Goal: Transaction & Acquisition: Purchase product/service

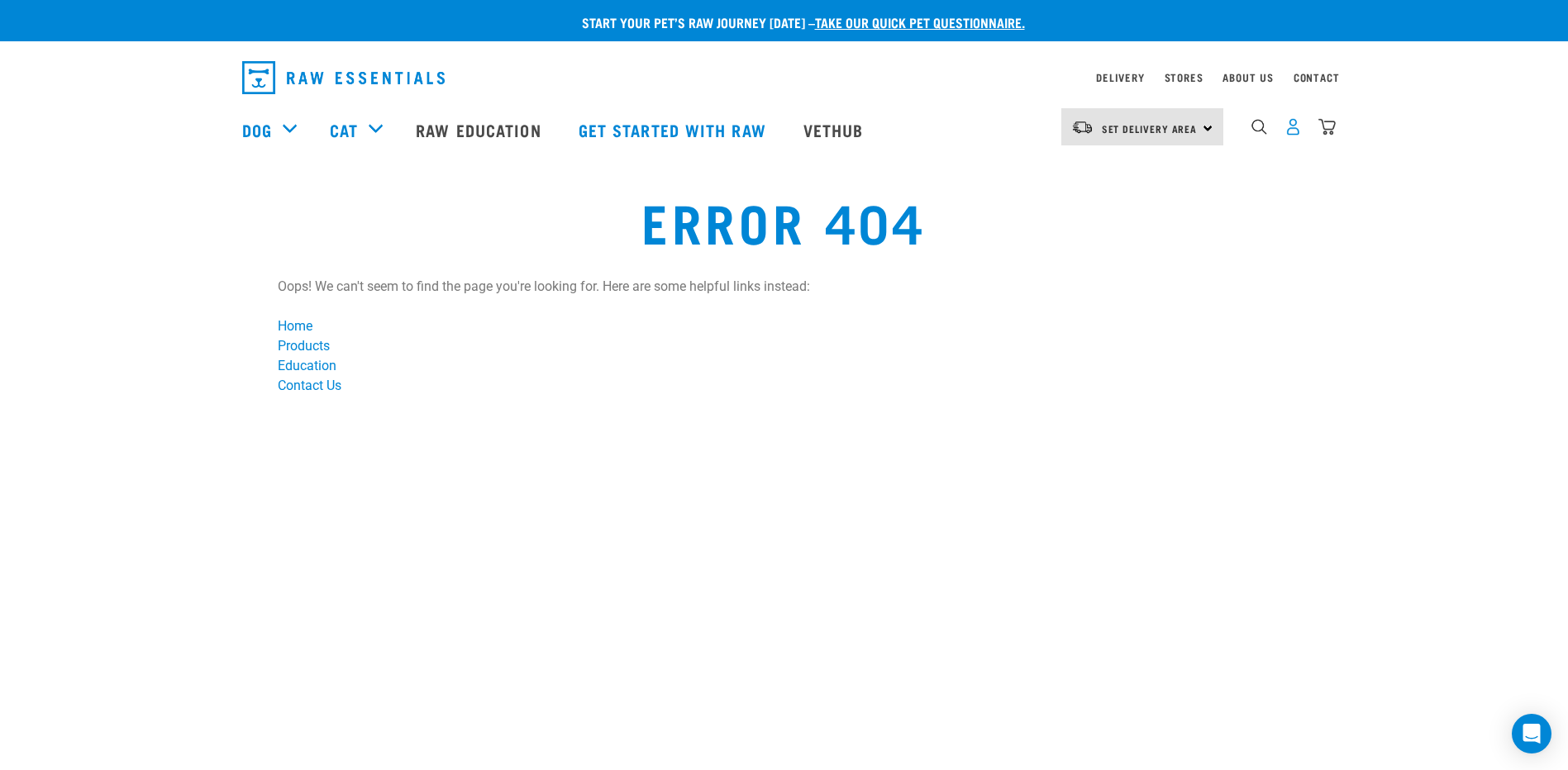
click at [1296, 130] on img "dropdown navigation" at bounding box center [1293, 127] width 17 height 17
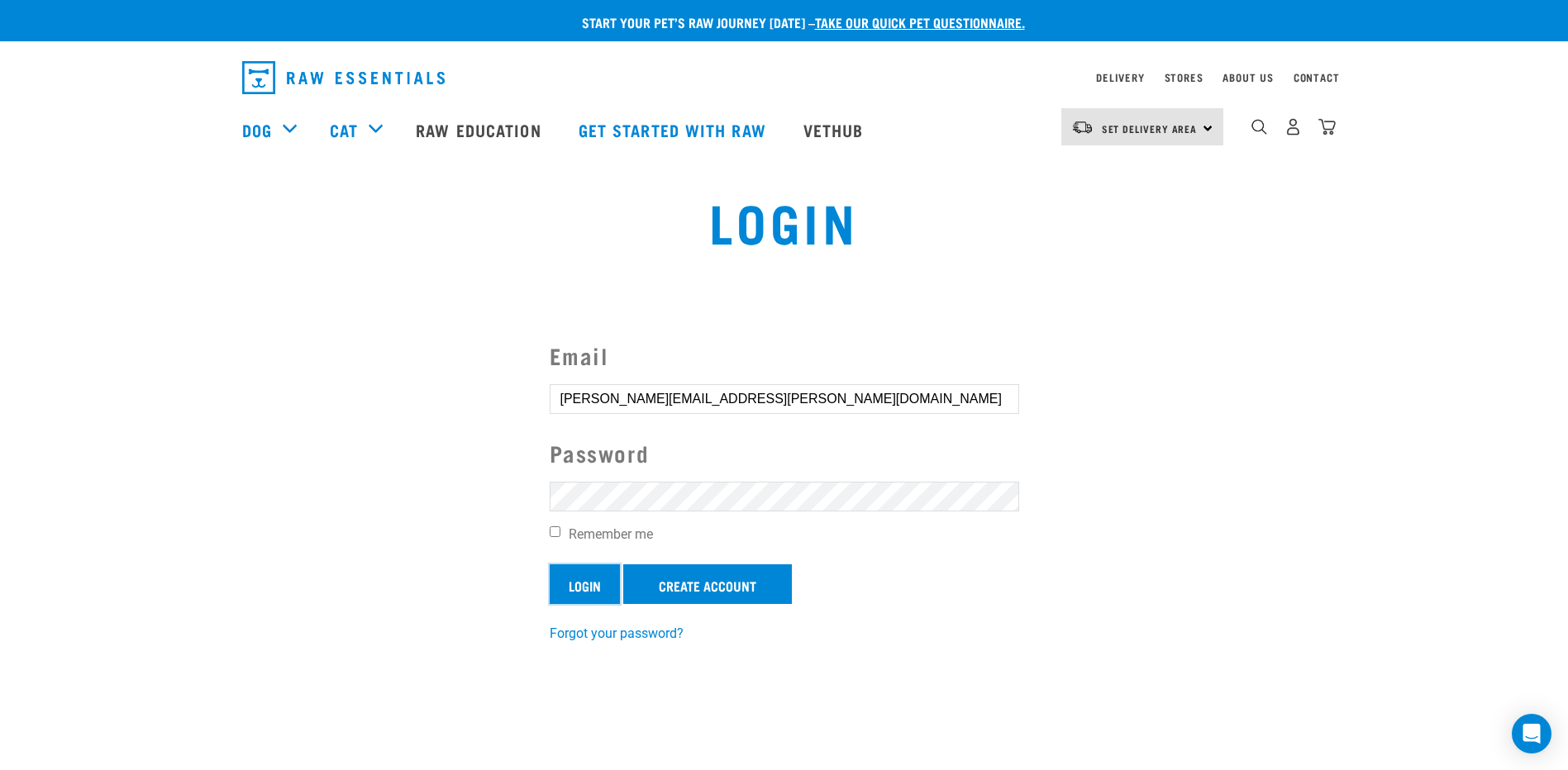
click at [583, 583] on input "Login" at bounding box center [584, 584] width 70 height 40
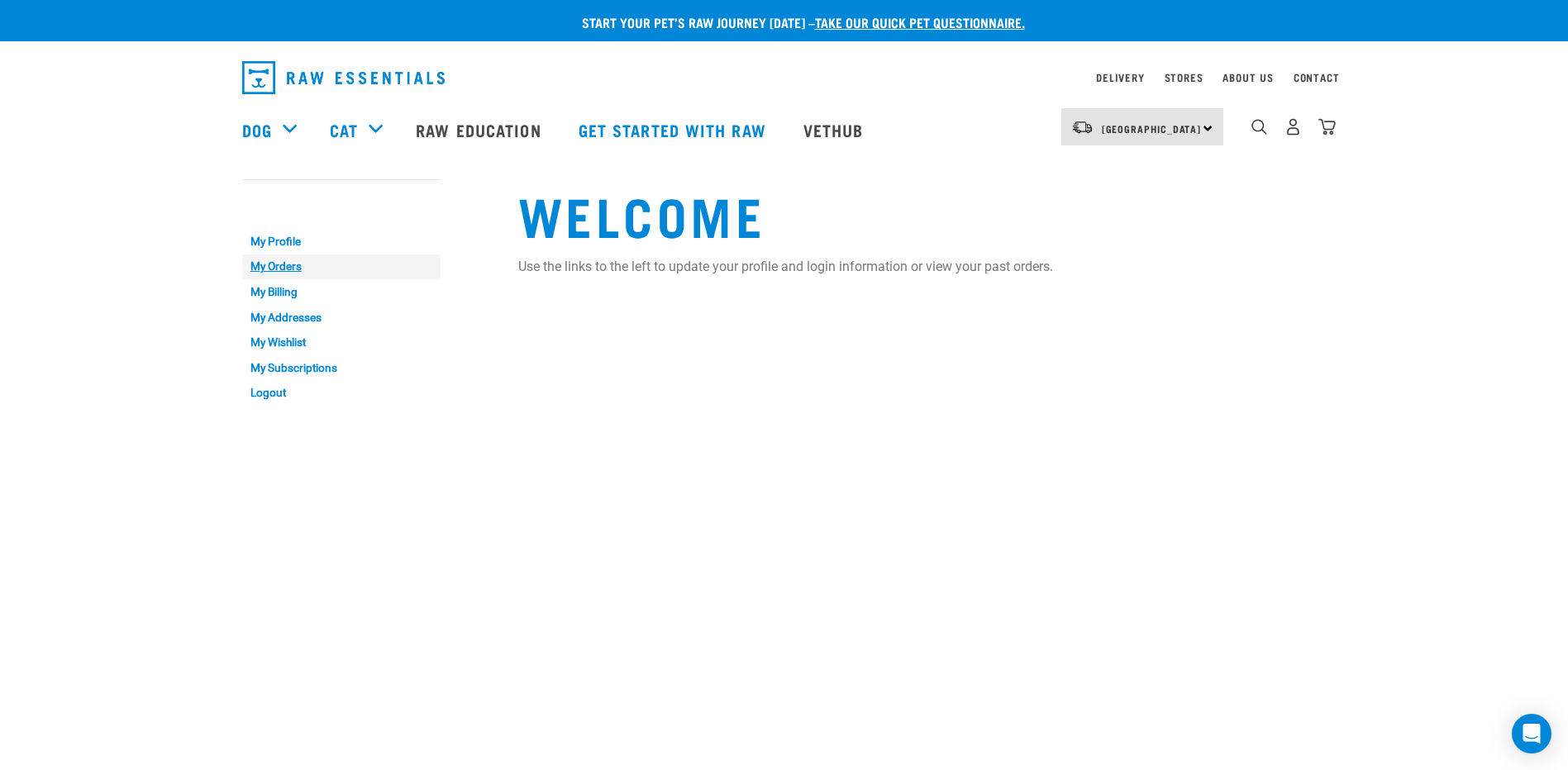
click at [285, 265] on link "My Orders" at bounding box center [341, 268] width 199 height 26
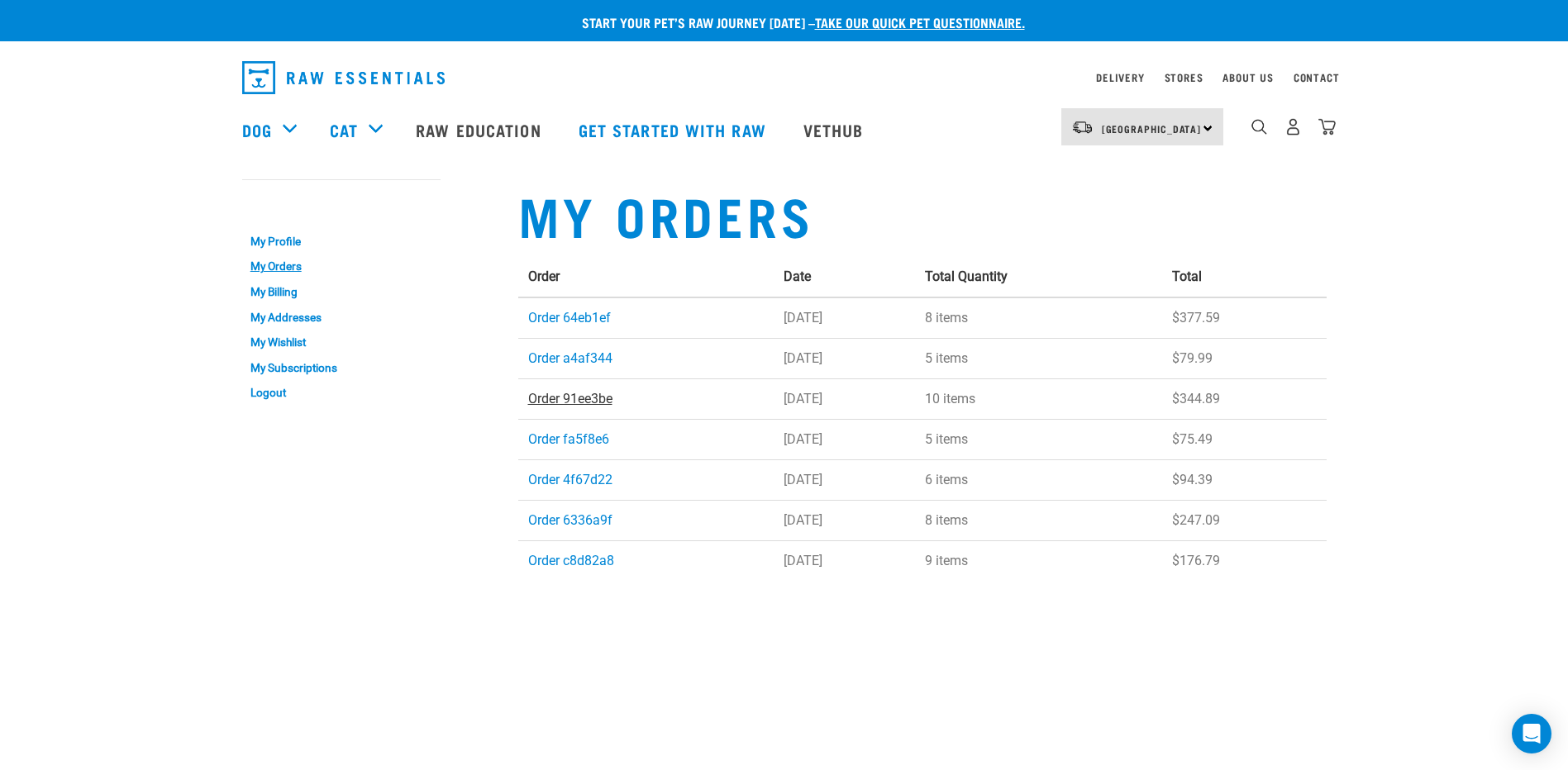
click at [574, 394] on link "Order 91ee3be" at bounding box center [570, 398] width 84 height 15
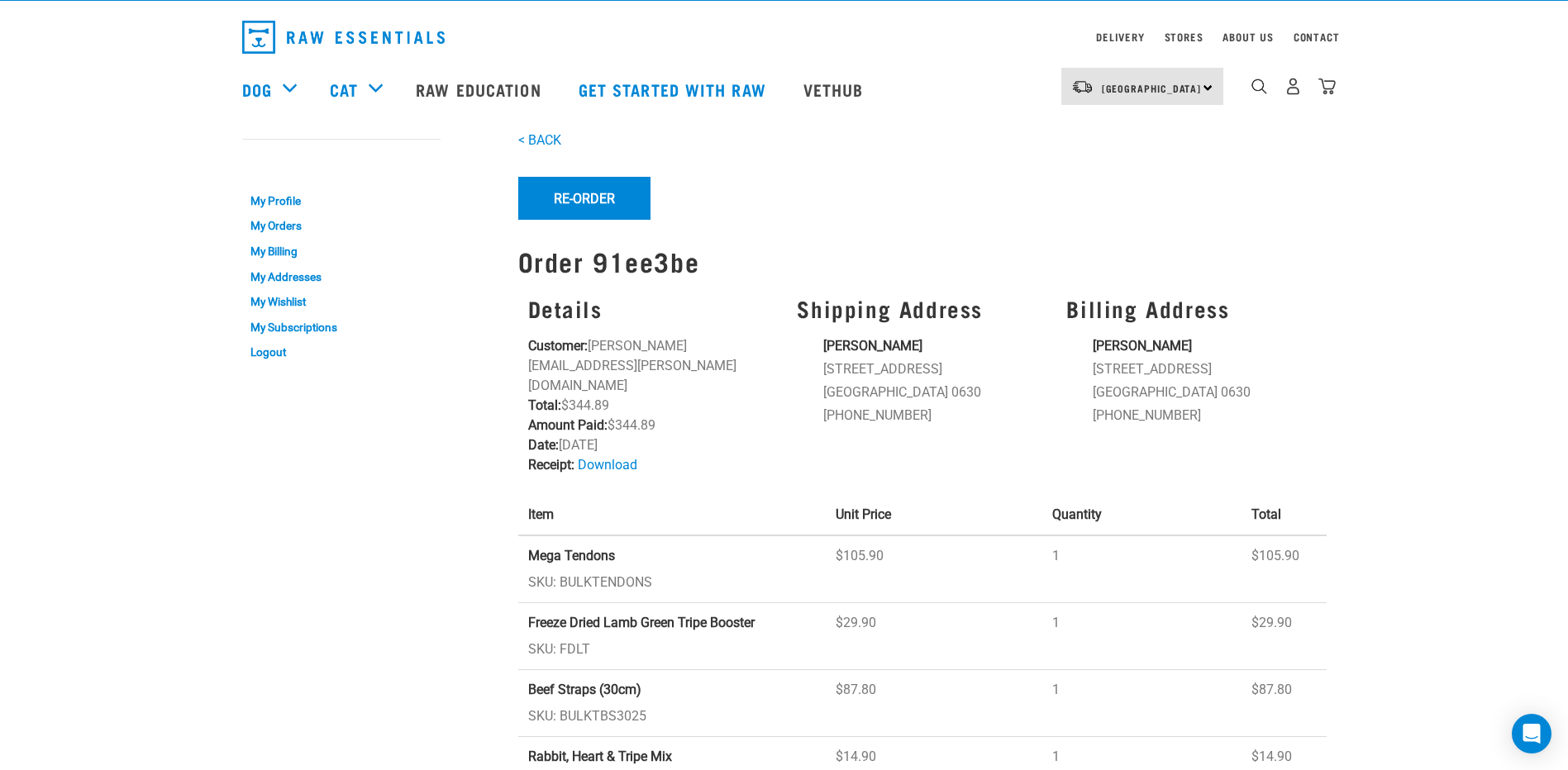
scroll to position [14, 0]
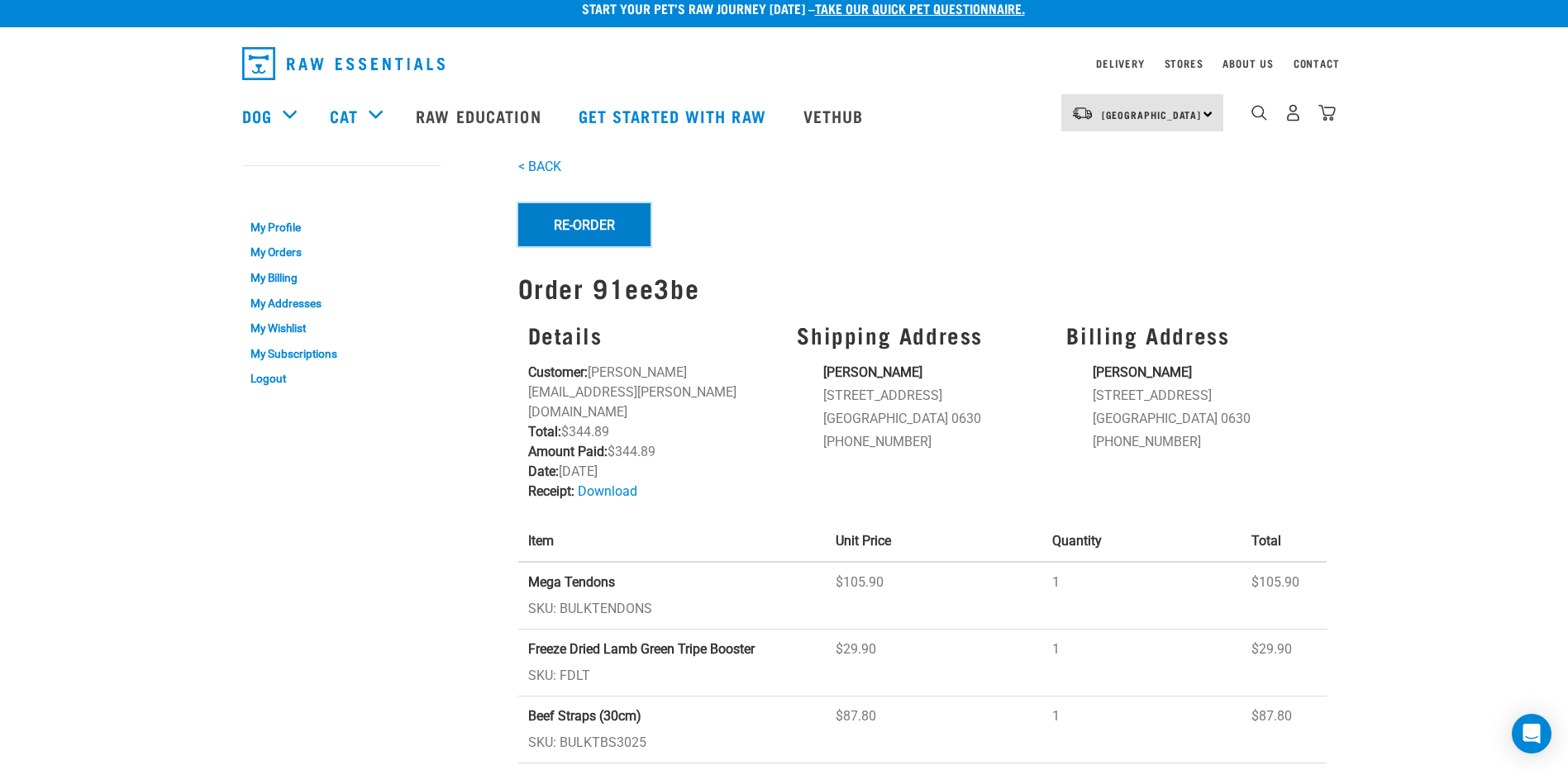
click at [590, 222] on button "Re-Order" at bounding box center [584, 224] width 132 height 43
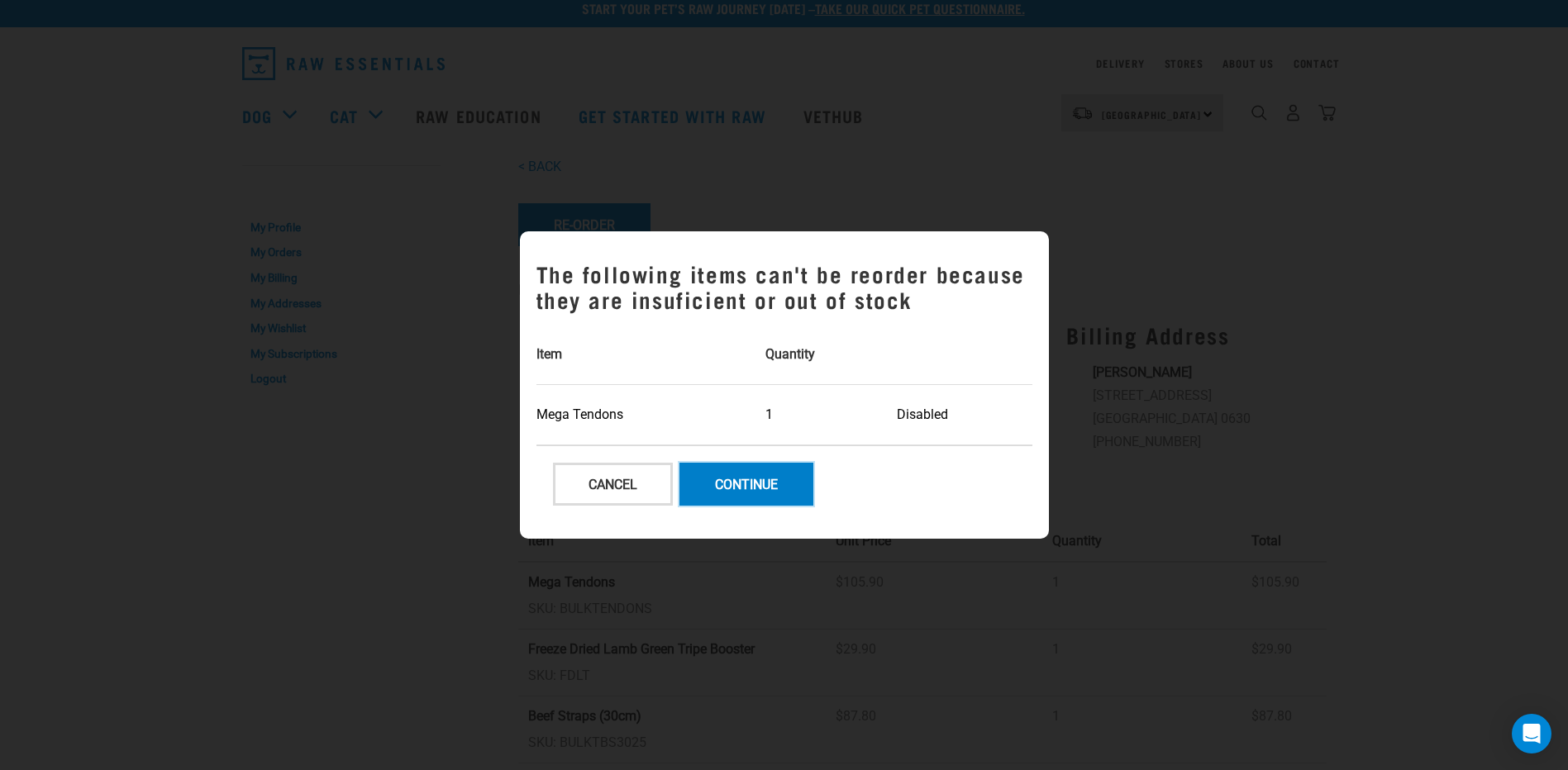
click at [760, 488] on button "Continue" at bounding box center [746, 484] width 134 height 43
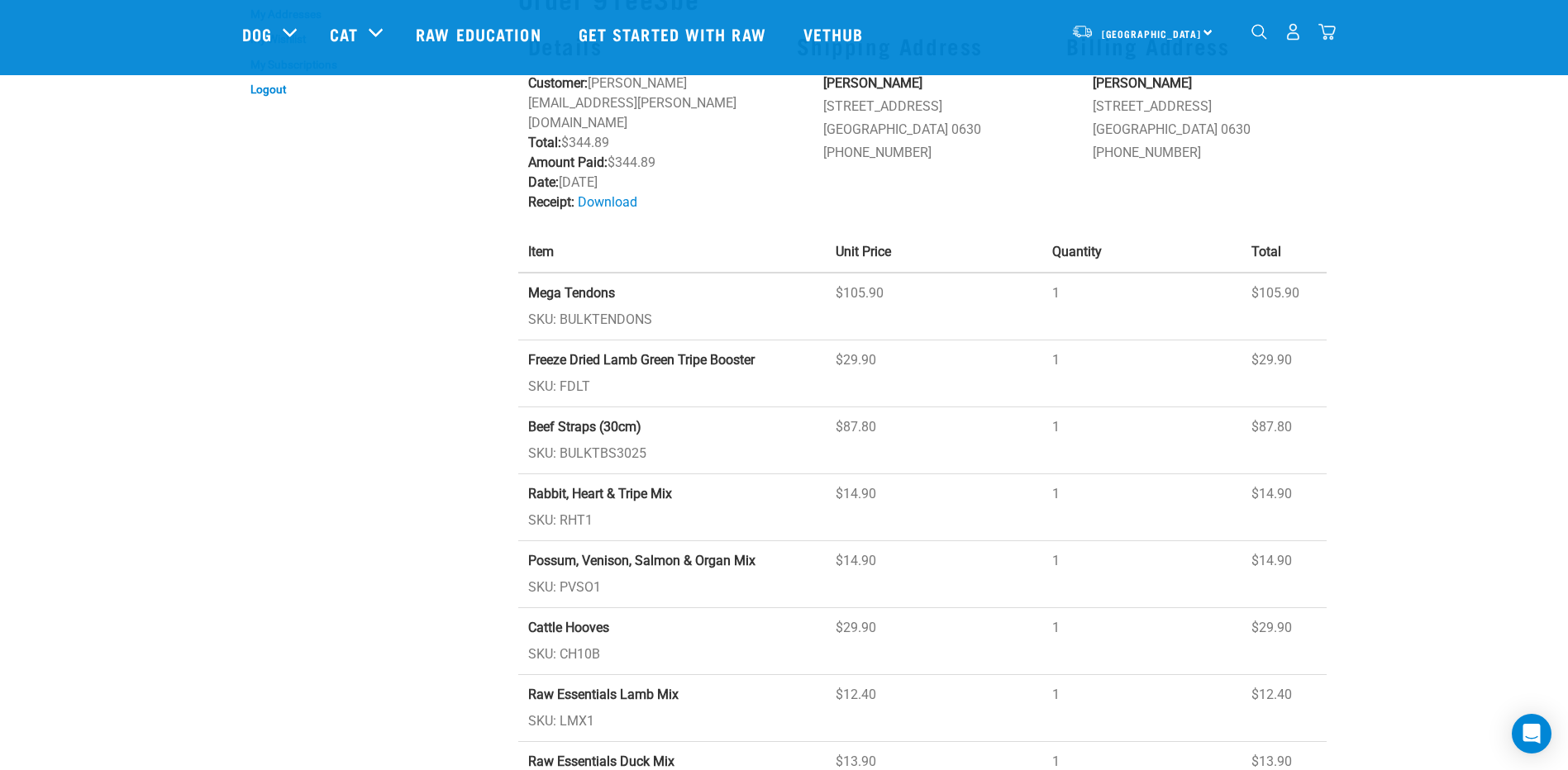
scroll to position [76, 0]
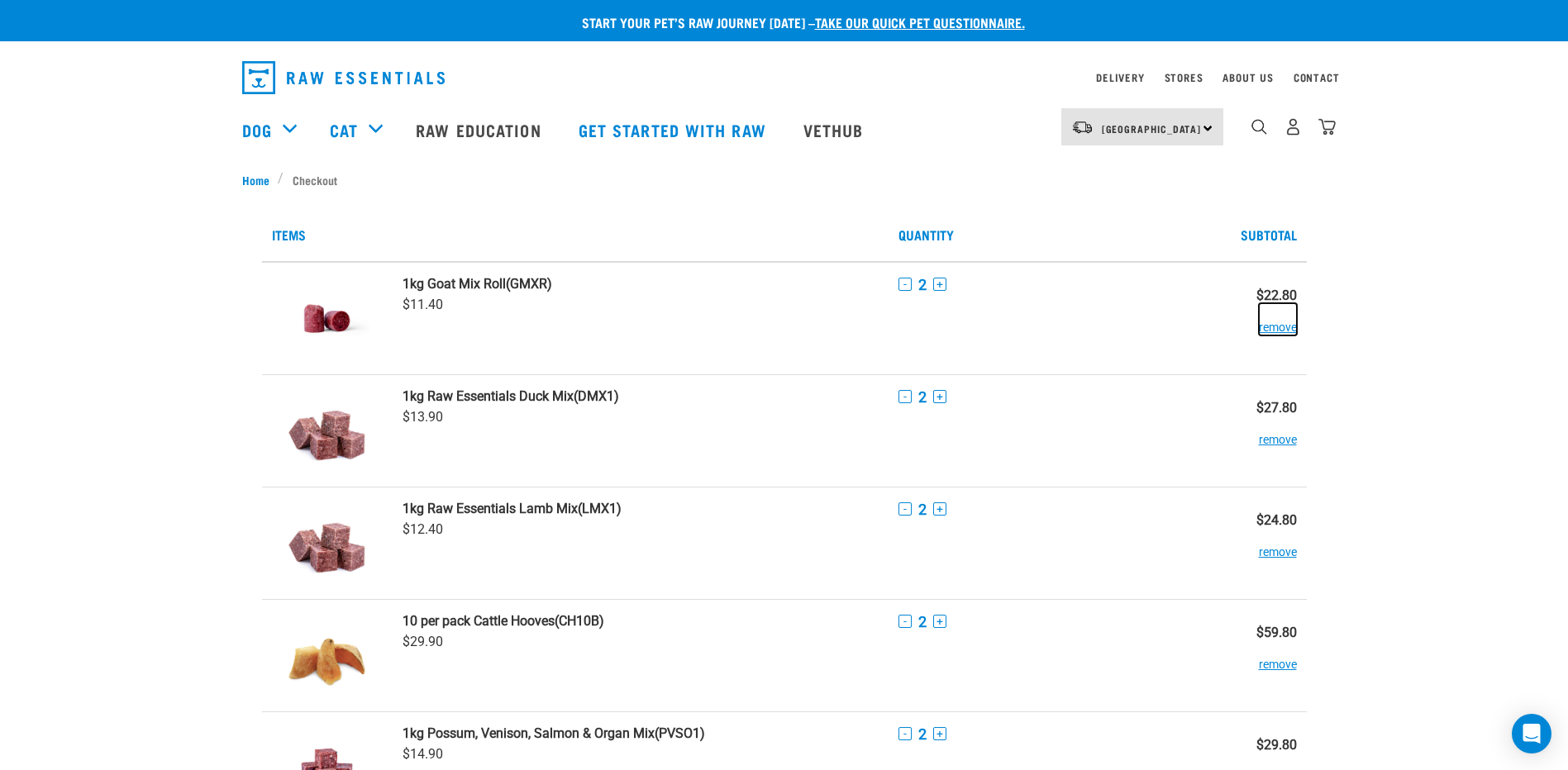
click at [1269, 324] on button "remove" at bounding box center [1278, 320] width 38 height 32
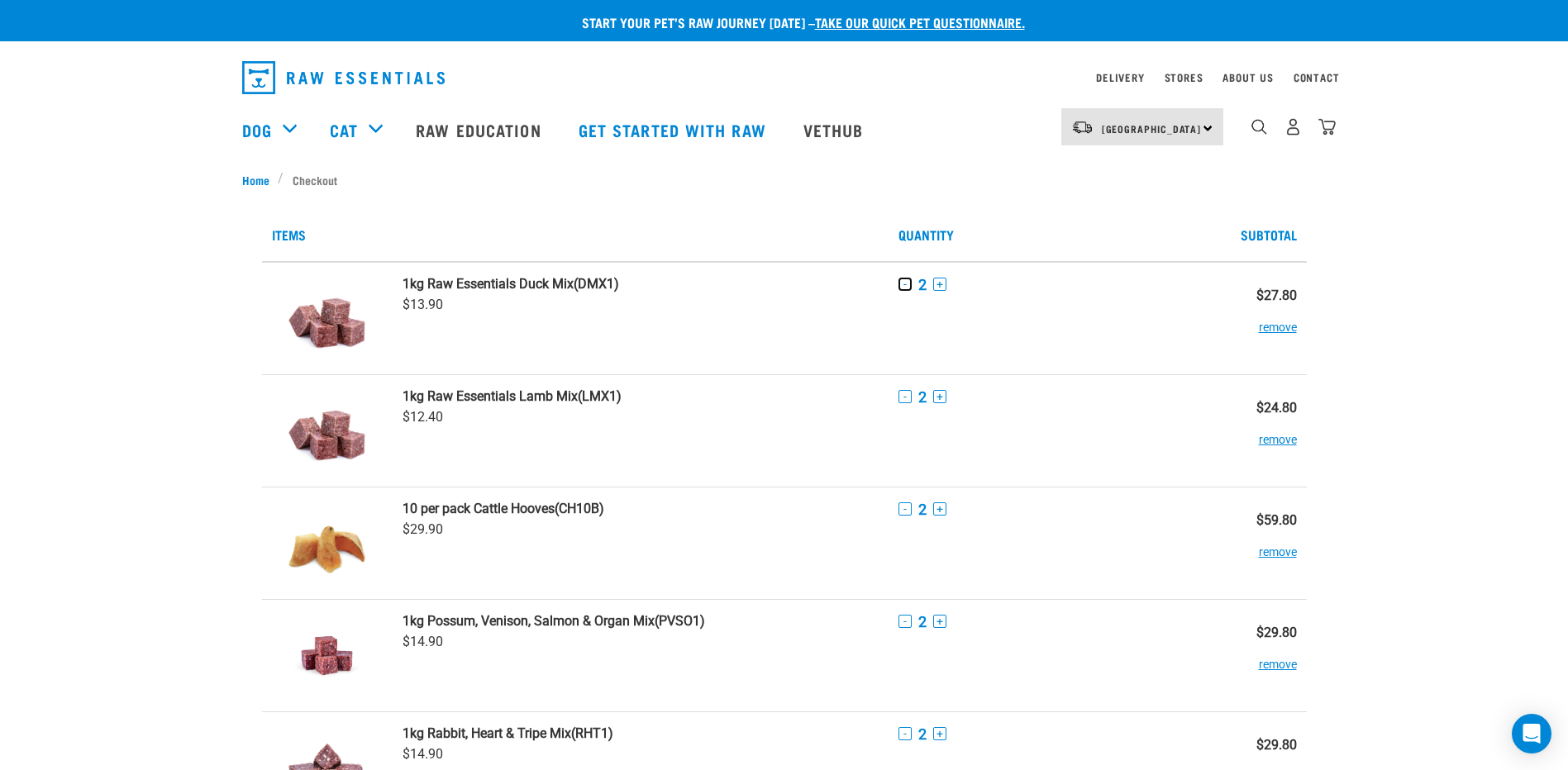
click at [905, 285] on button "-" at bounding box center [905, 285] width 14 height 14
click at [907, 392] on button "-" at bounding box center [905, 397] width 14 height 14
click at [907, 509] on button "-" at bounding box center [905, 509] width 14 height 14
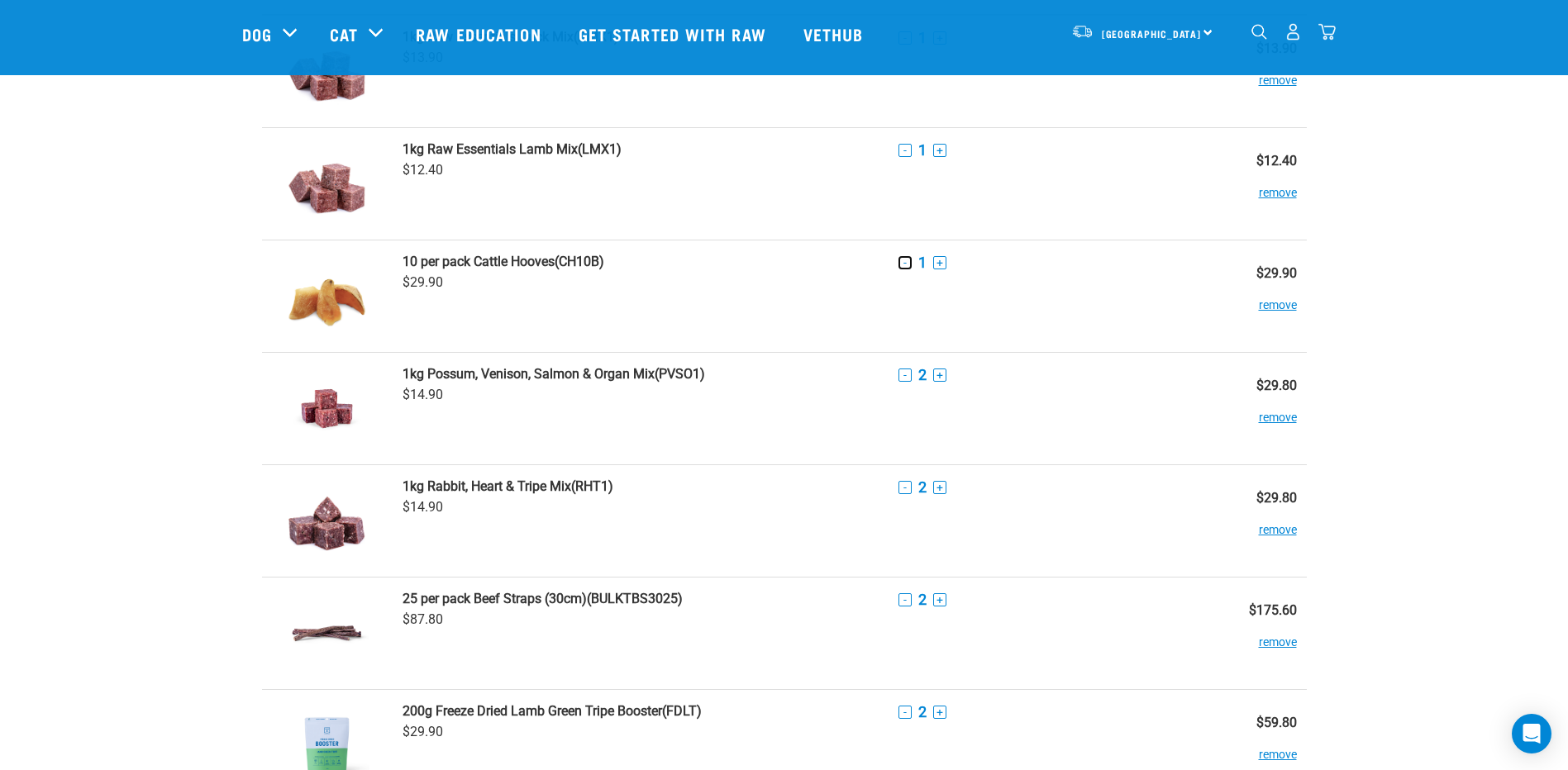
scroll to position [217, 0]
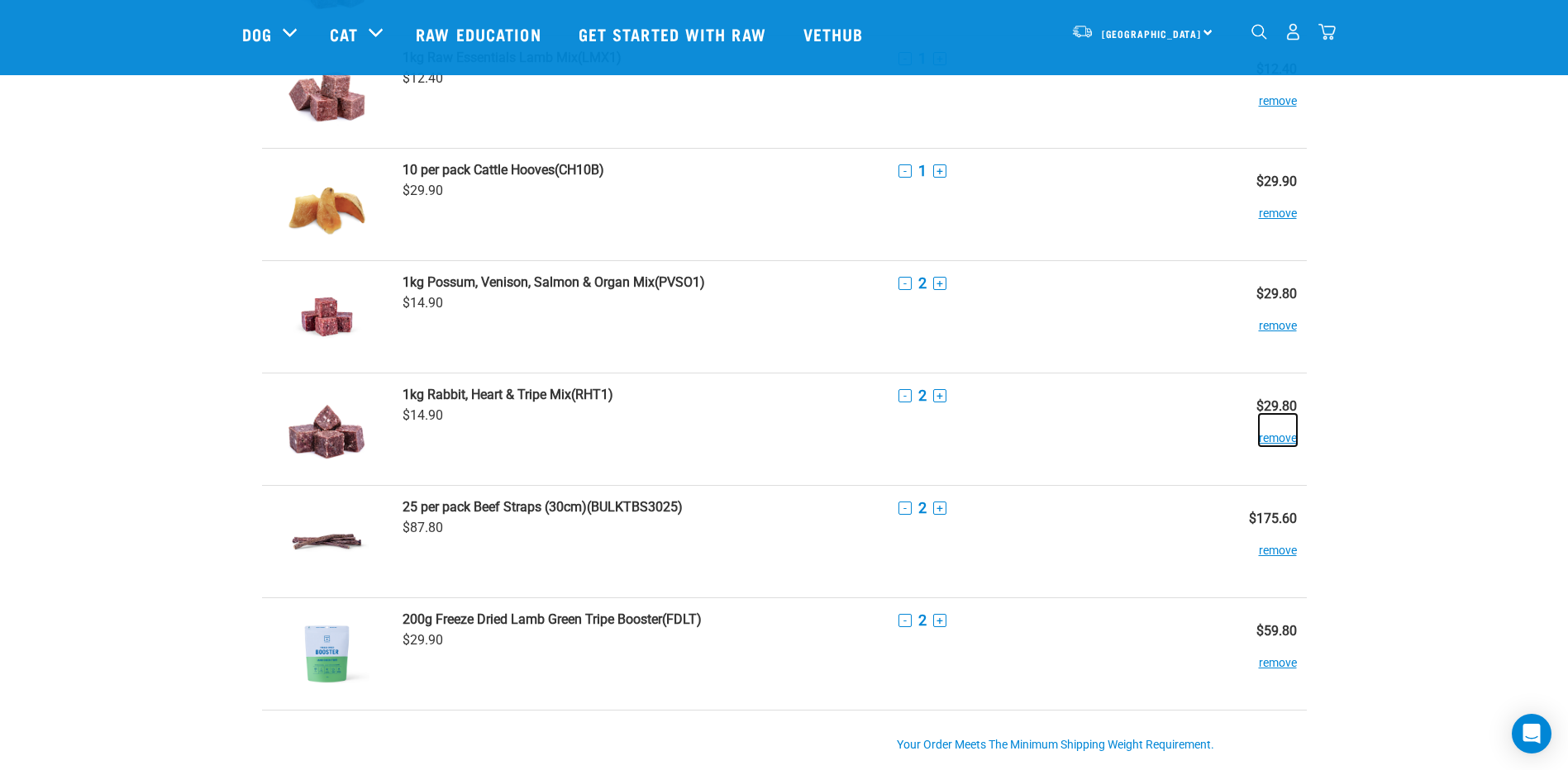
click at [1280, 435] on button "remove" at bounding box center [1278, 431] width 38 height 32
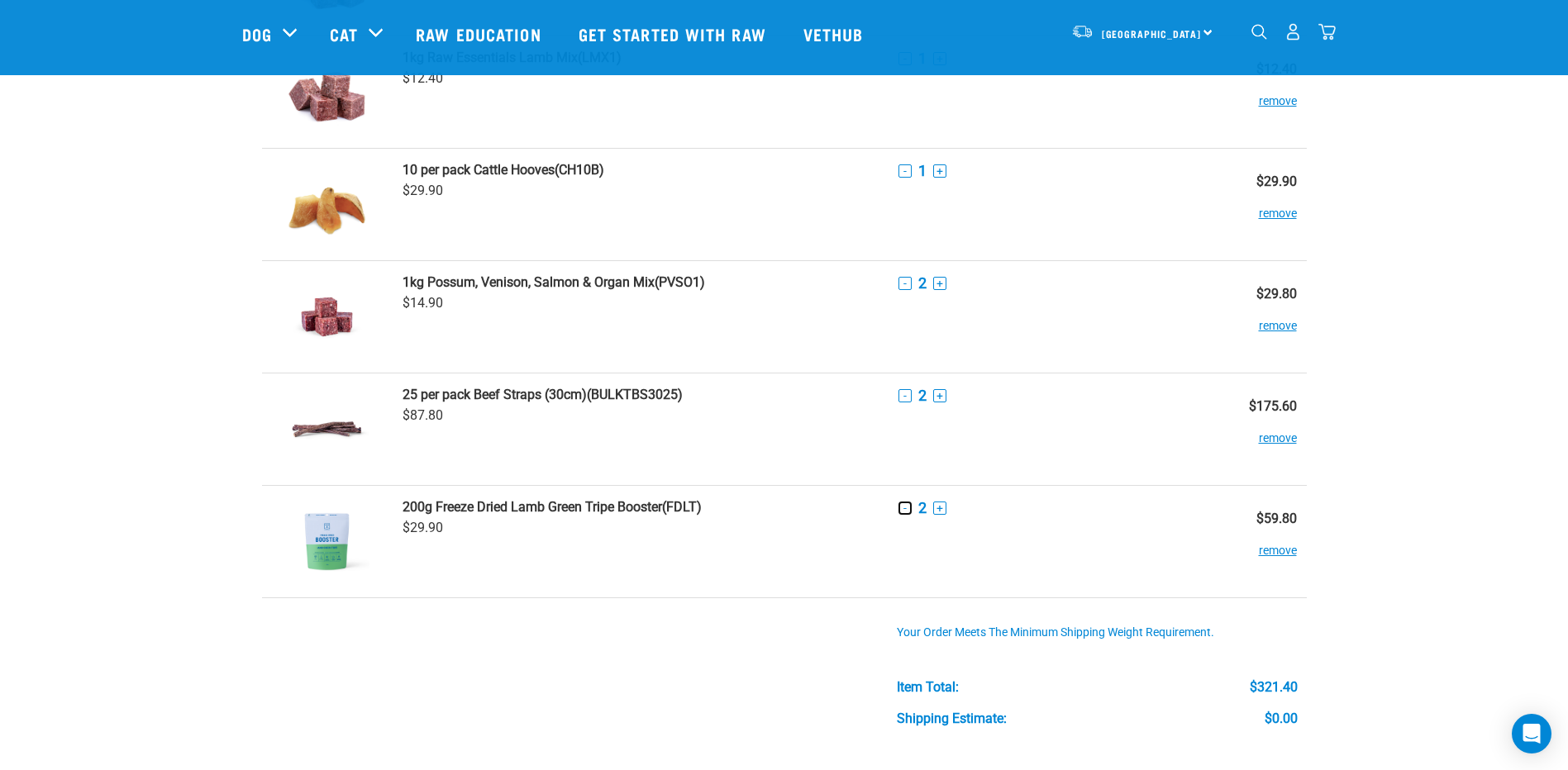
click at [903, 509] on button "-" at bounding box center [905, 508] width 14 height 14
click at [901, 395] on button "-" at bounding box center [905, 396] width 14 height 14
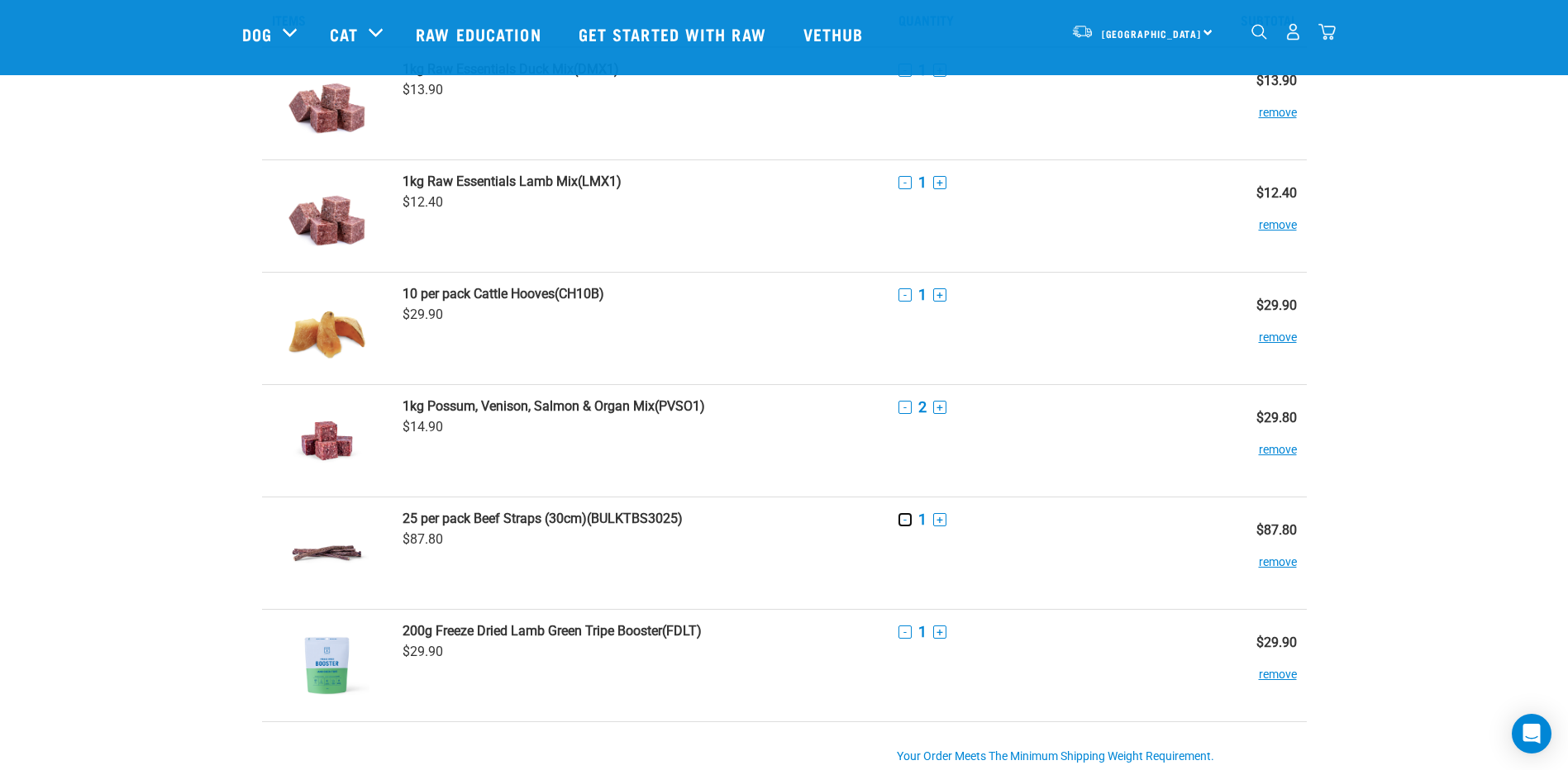
scroll to position [61, 0]
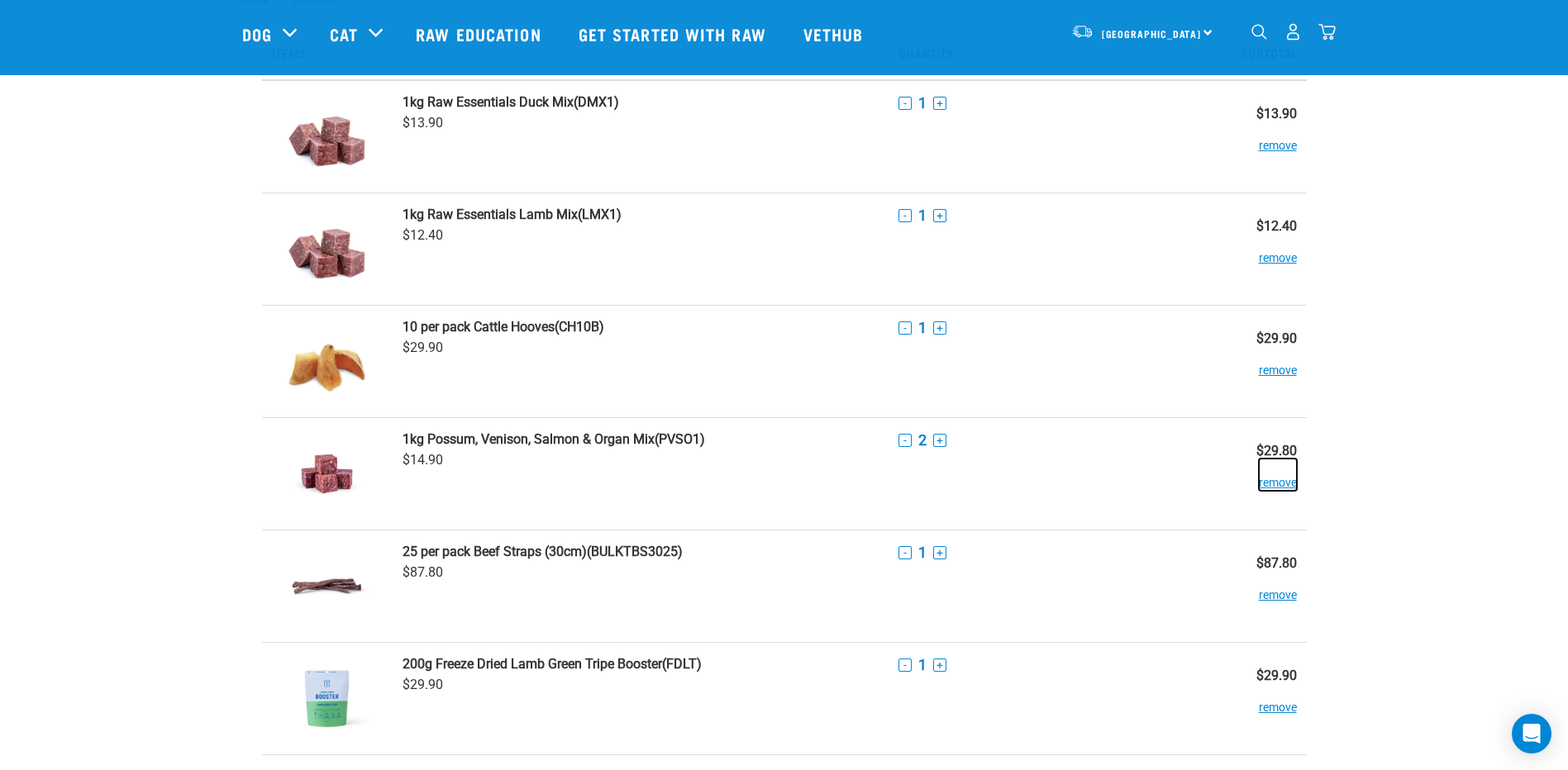
click at [1283, 477] on button "remove" at bounding box center [1278, 475] width 38 height 32
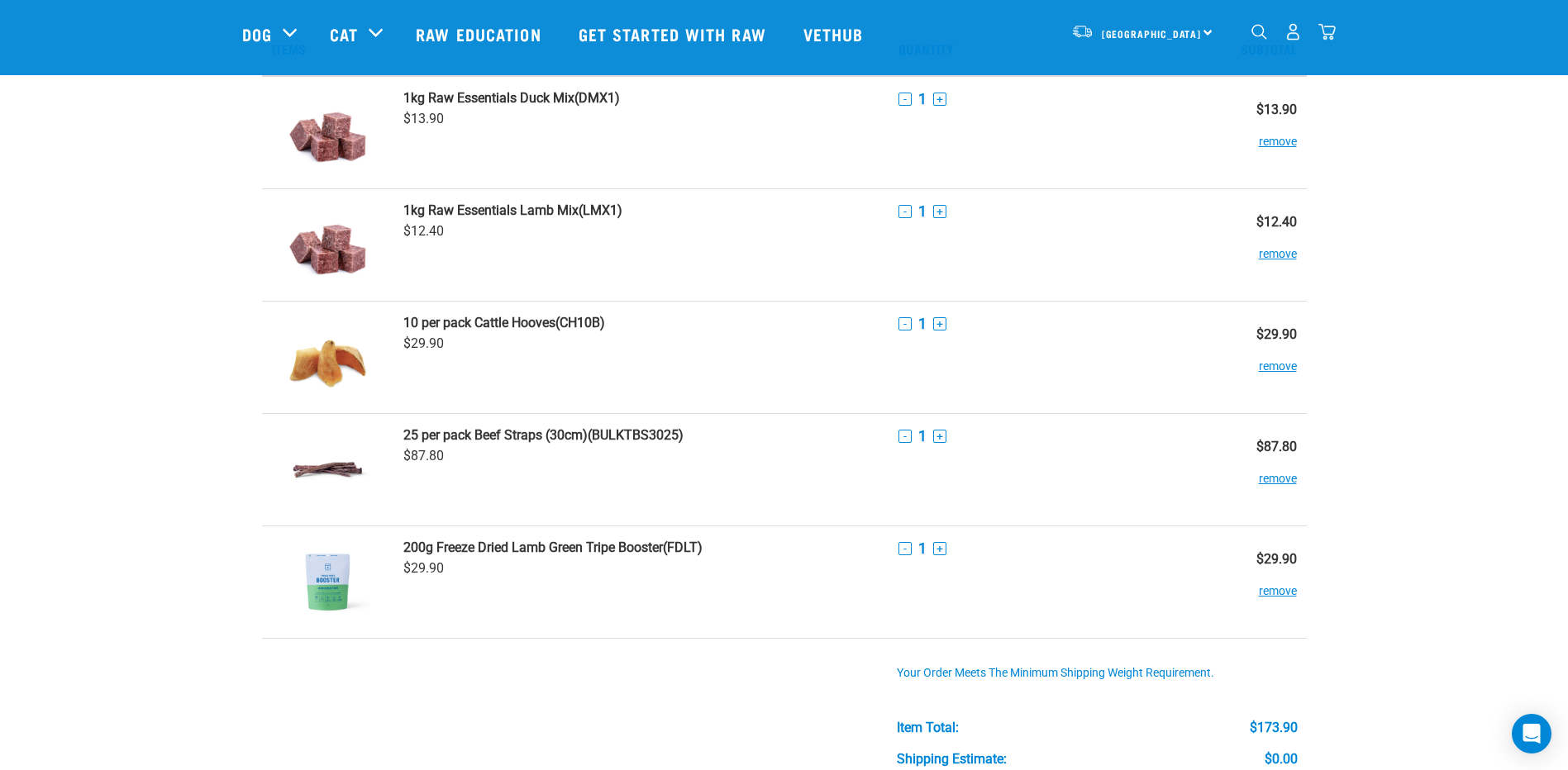
scroll to position [0, 0]
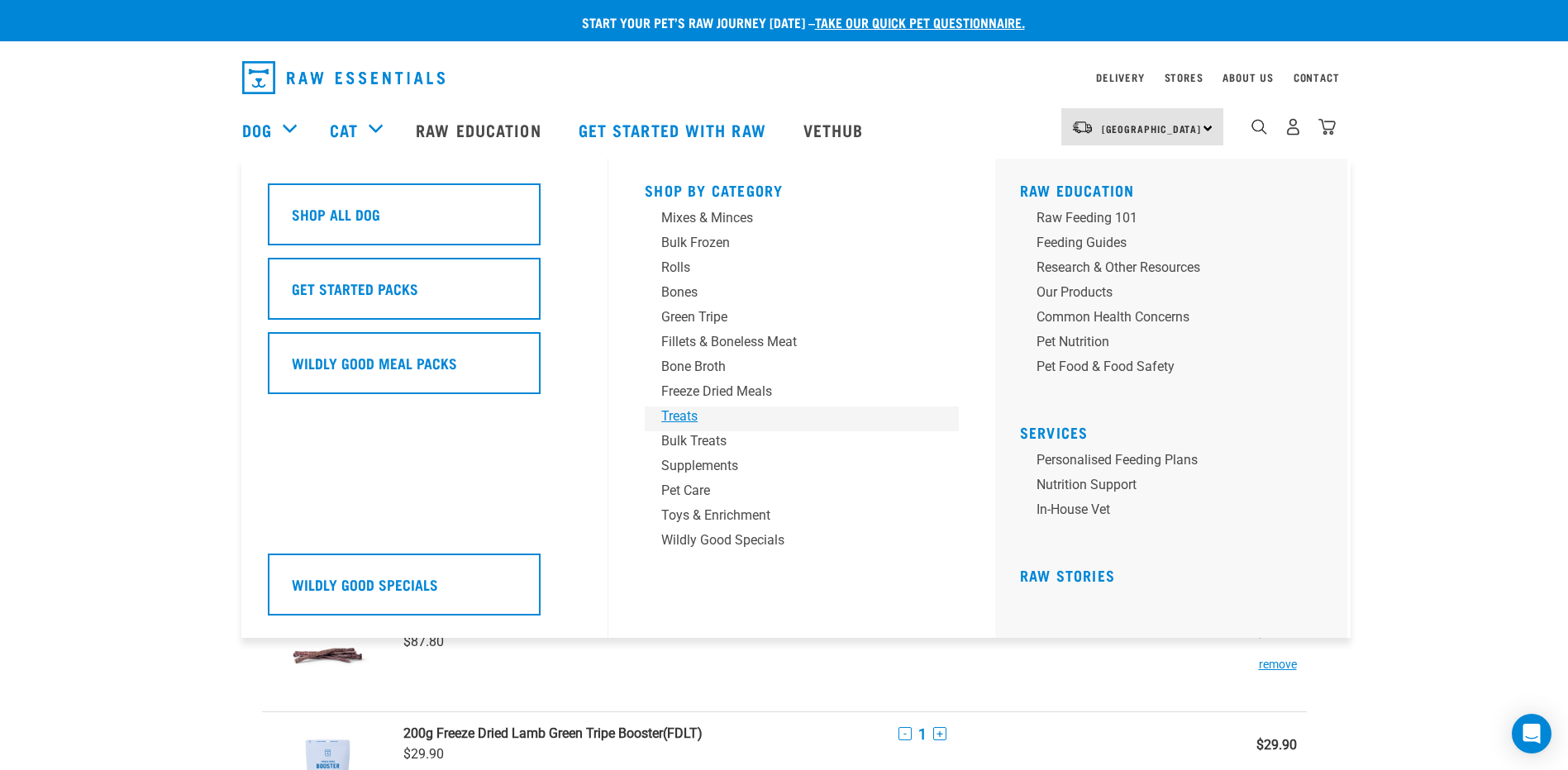
click at [682, 413] on div "Treats" at bounding box center [790, 416] width 258 height 20
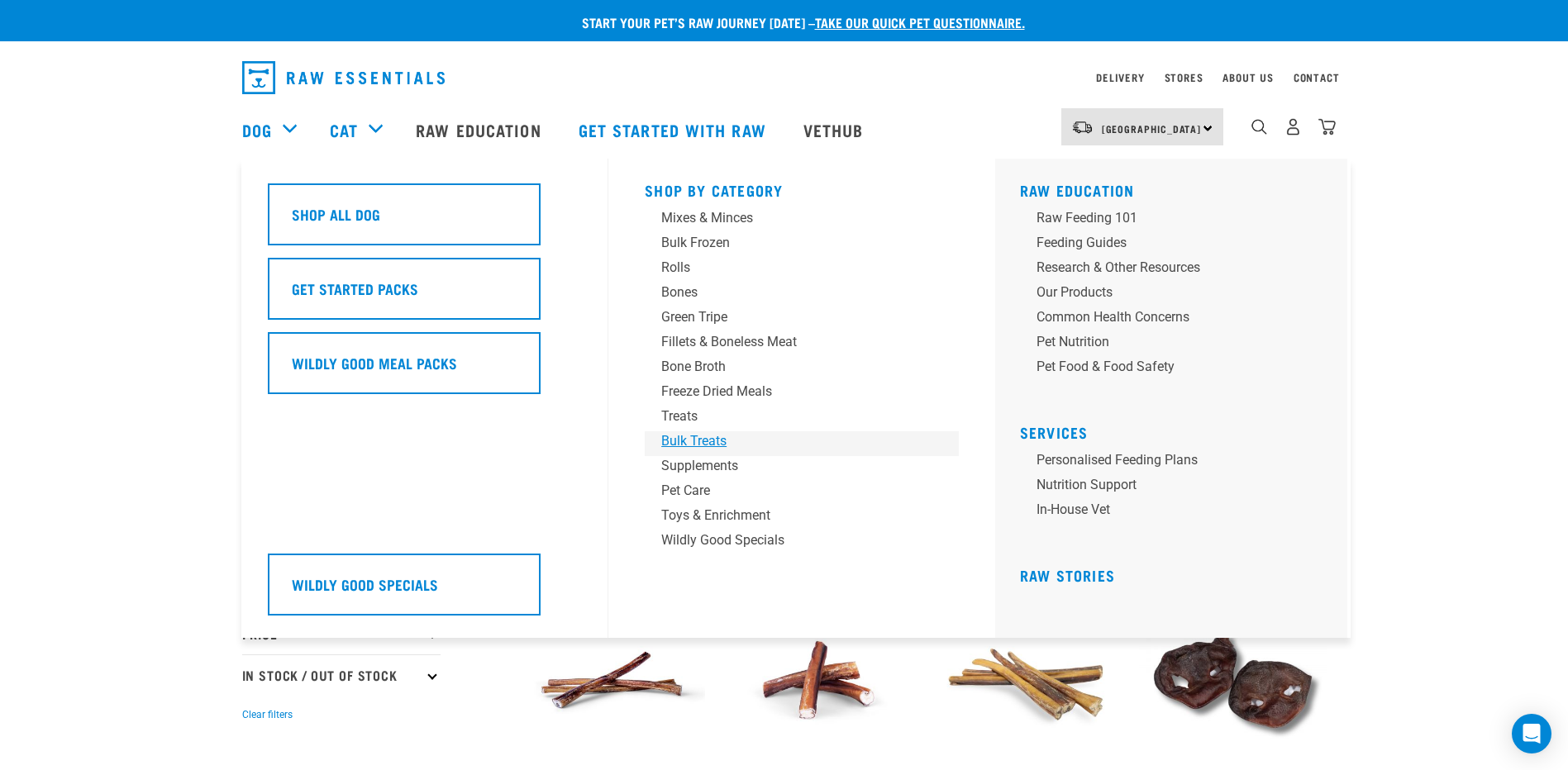
click at [690, 444] on div "Bulk Treats" at bounding box center [790, 441] width 258 height 20
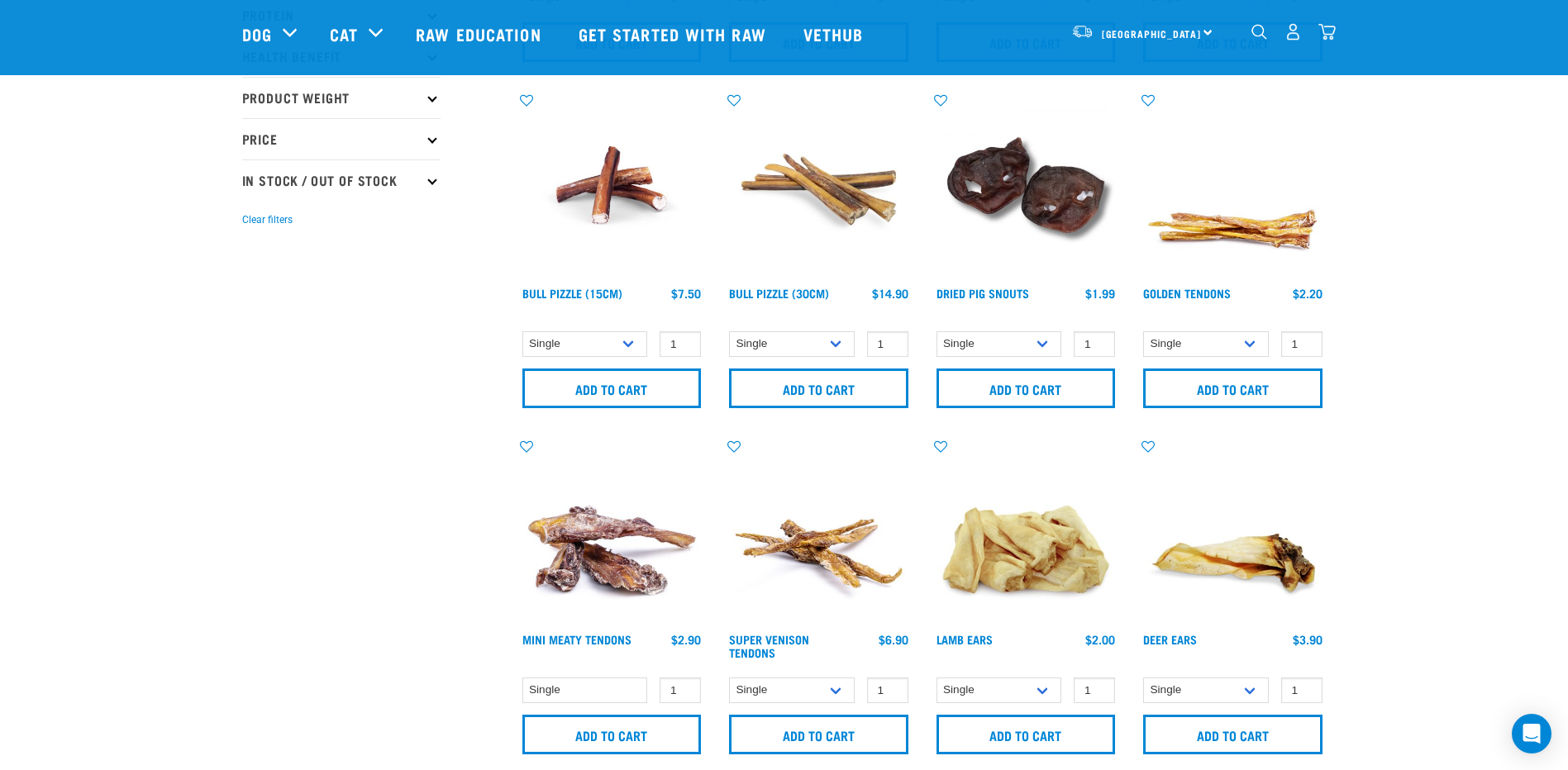
scroll to position [528, 0]
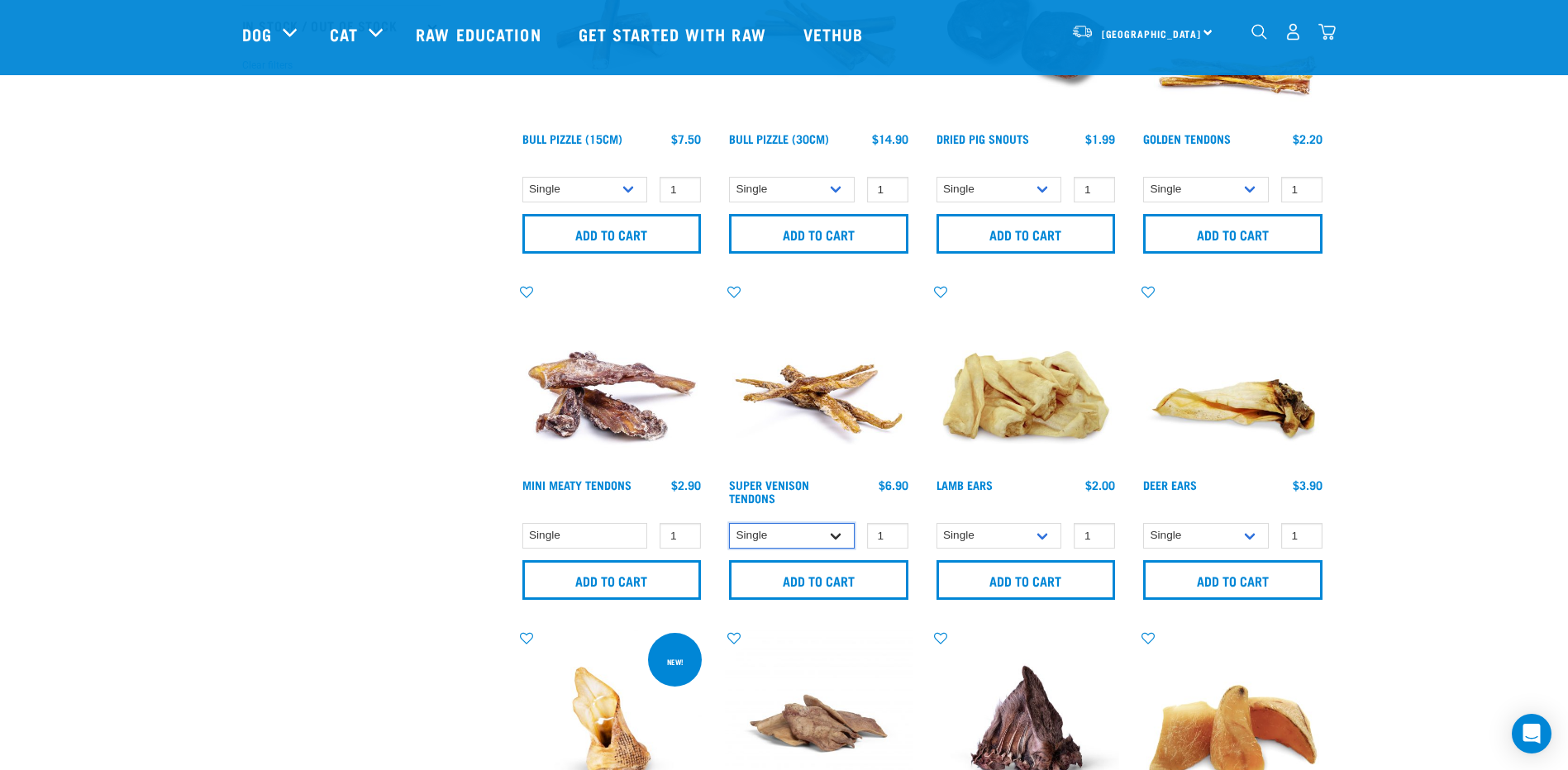
click at [833, 534] on select "Single 10 per pack 25 per pack" at bounding box center [792, 536] width 125 height 26
select select "682010"
click at [729, 523] on select "Single 10 per pack 25 per pack" at bounding box center [792, 536] width 125 height 26
click at [825, 576] on input "Add to cart" at bounding box center [819, 580] width 179 height 40
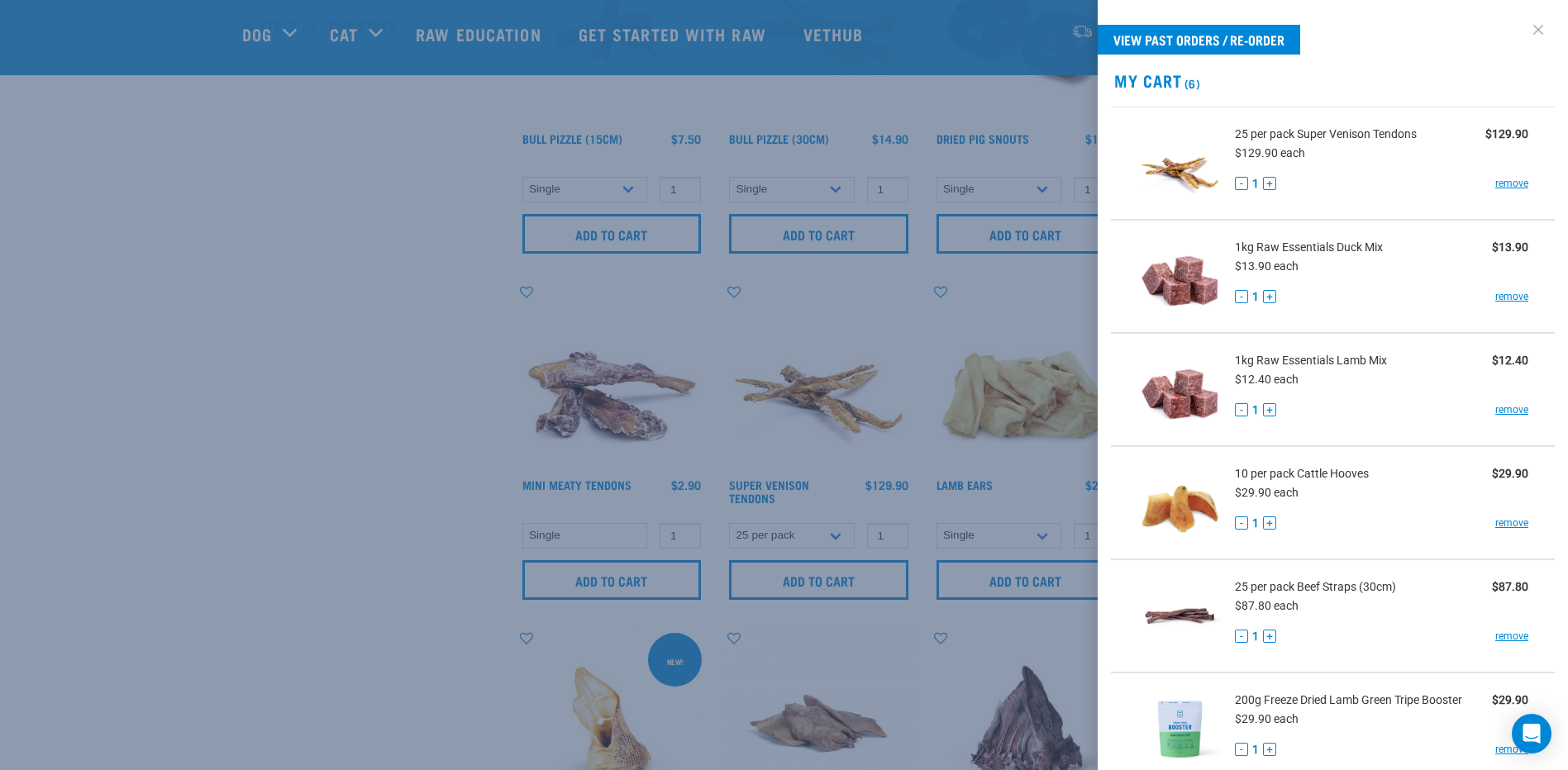
click at [1525, 27] on link at bounding box center [1538, 29] width 26 height 26
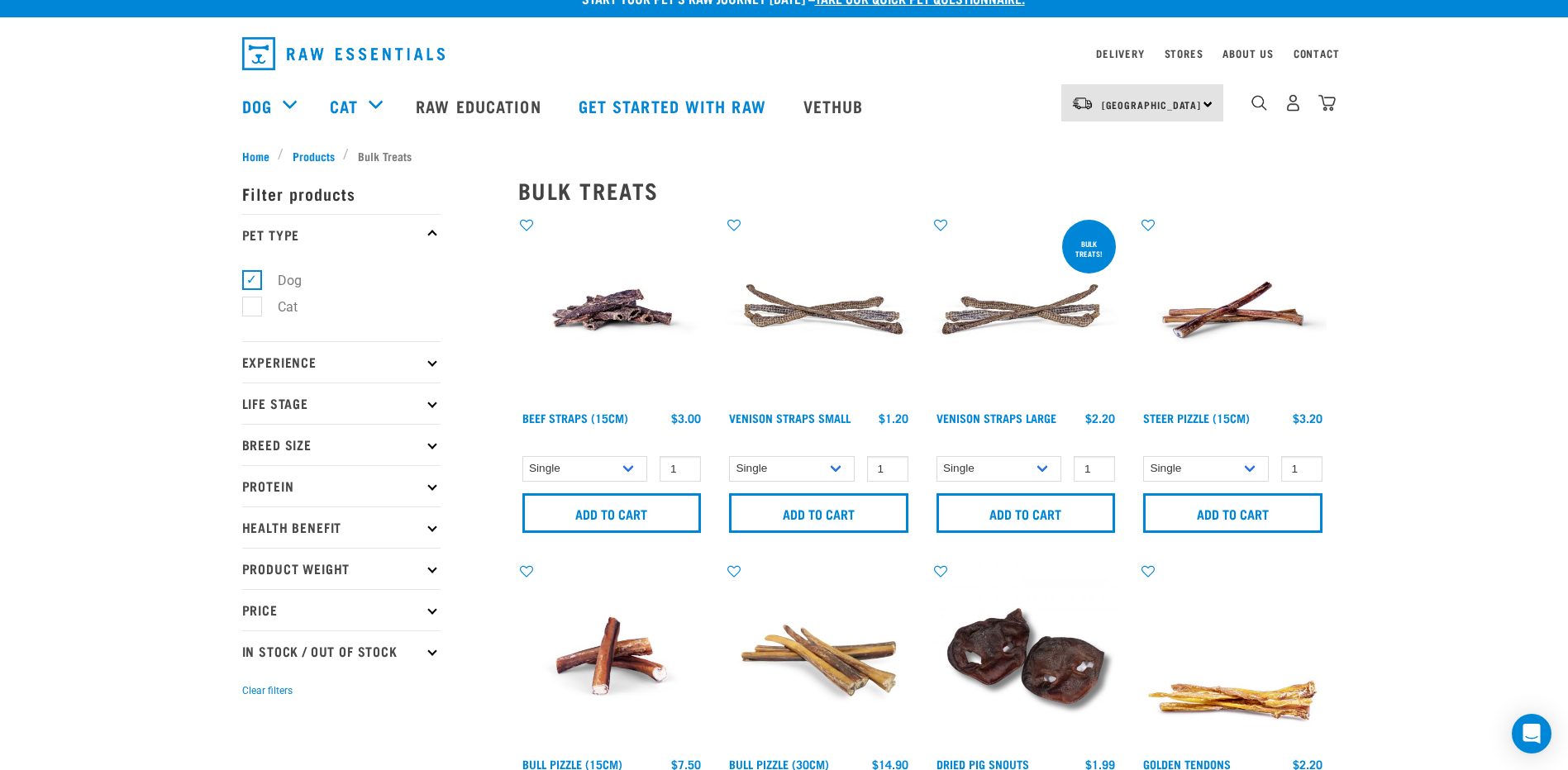
scroll to position [0, 0]
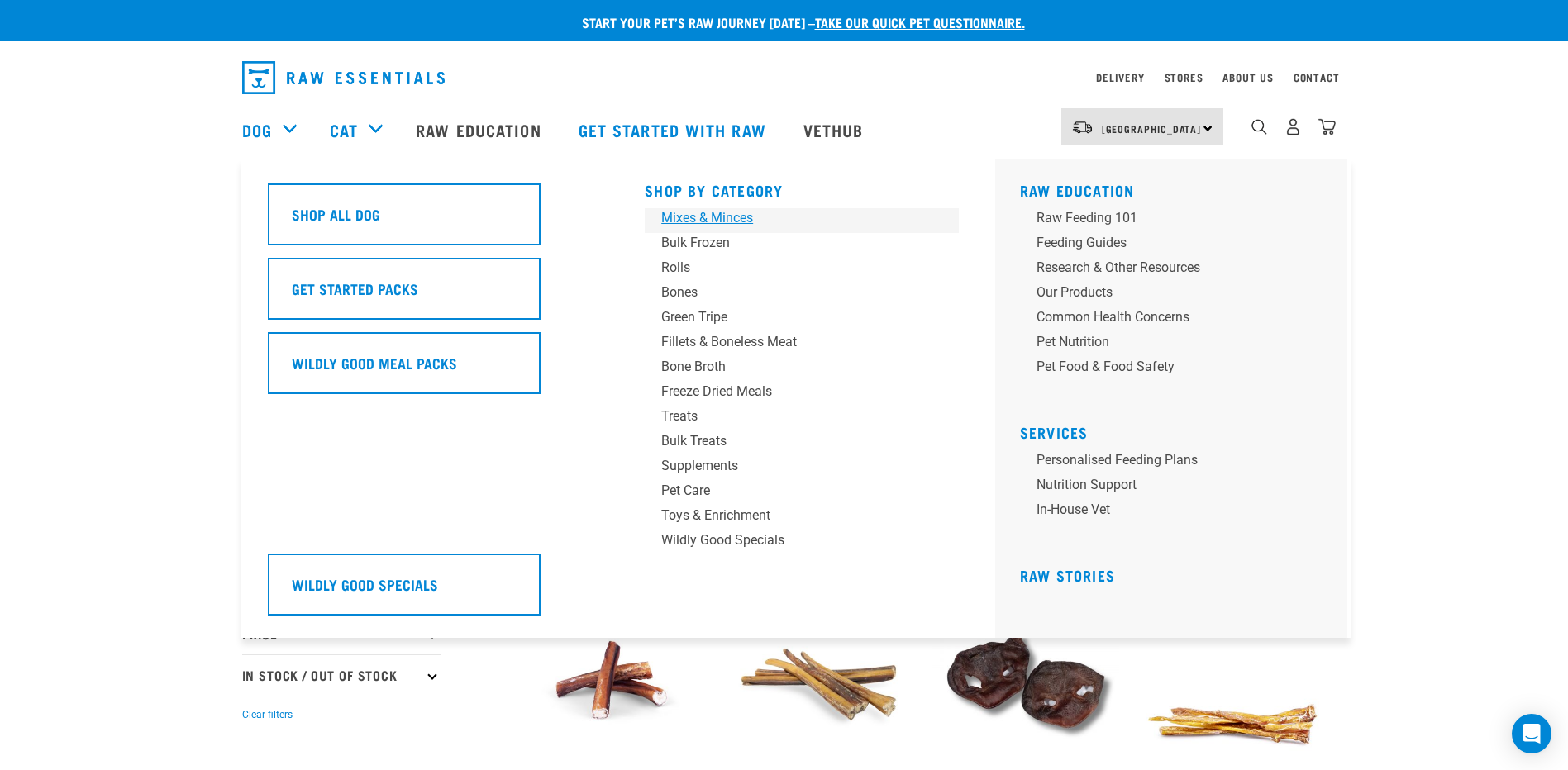
click at [725, 212] on div "Mixes & Minces" at bounding box center [790, 217] width 258 height 20
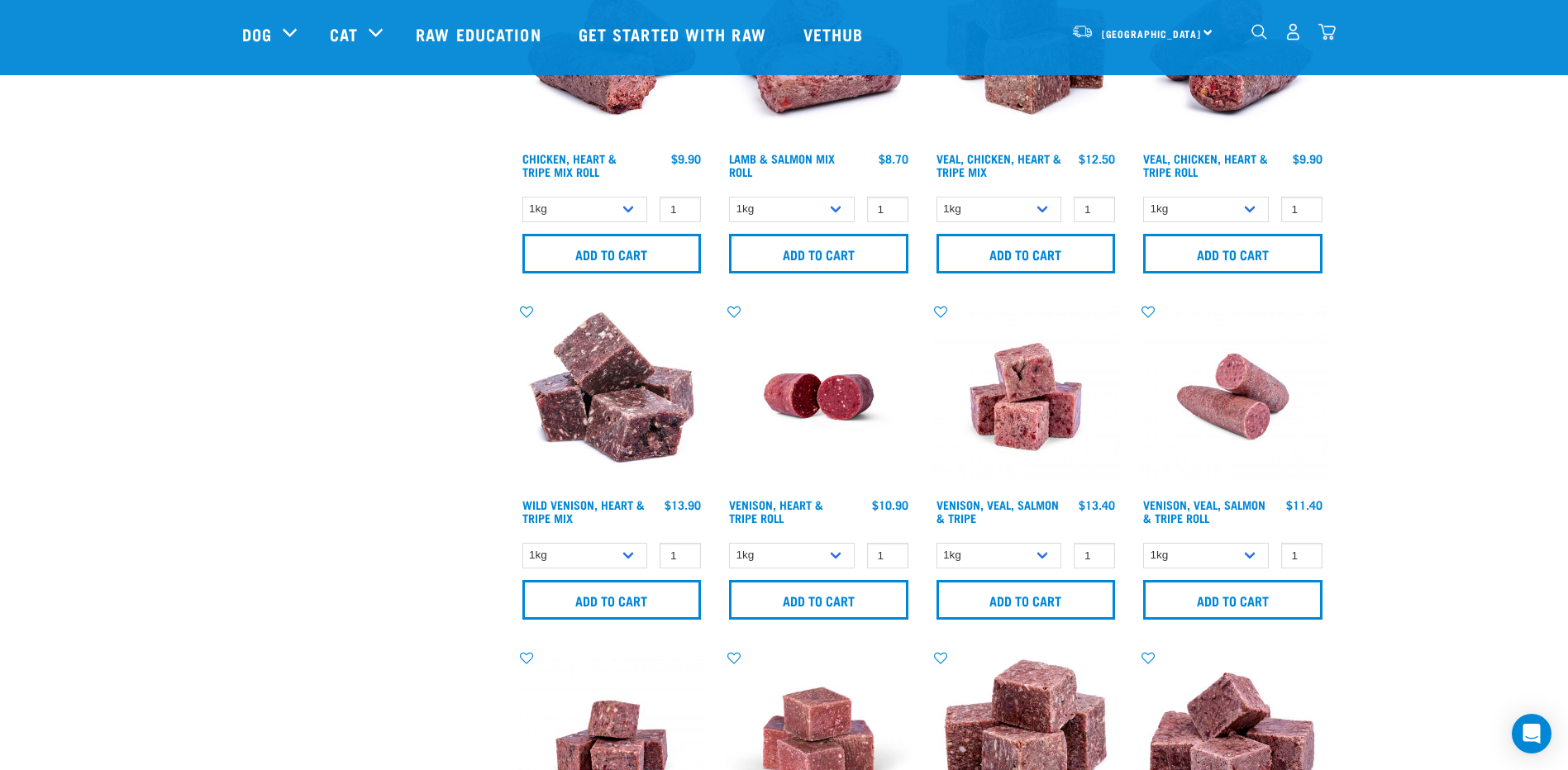
scroll to position [1549, 0]
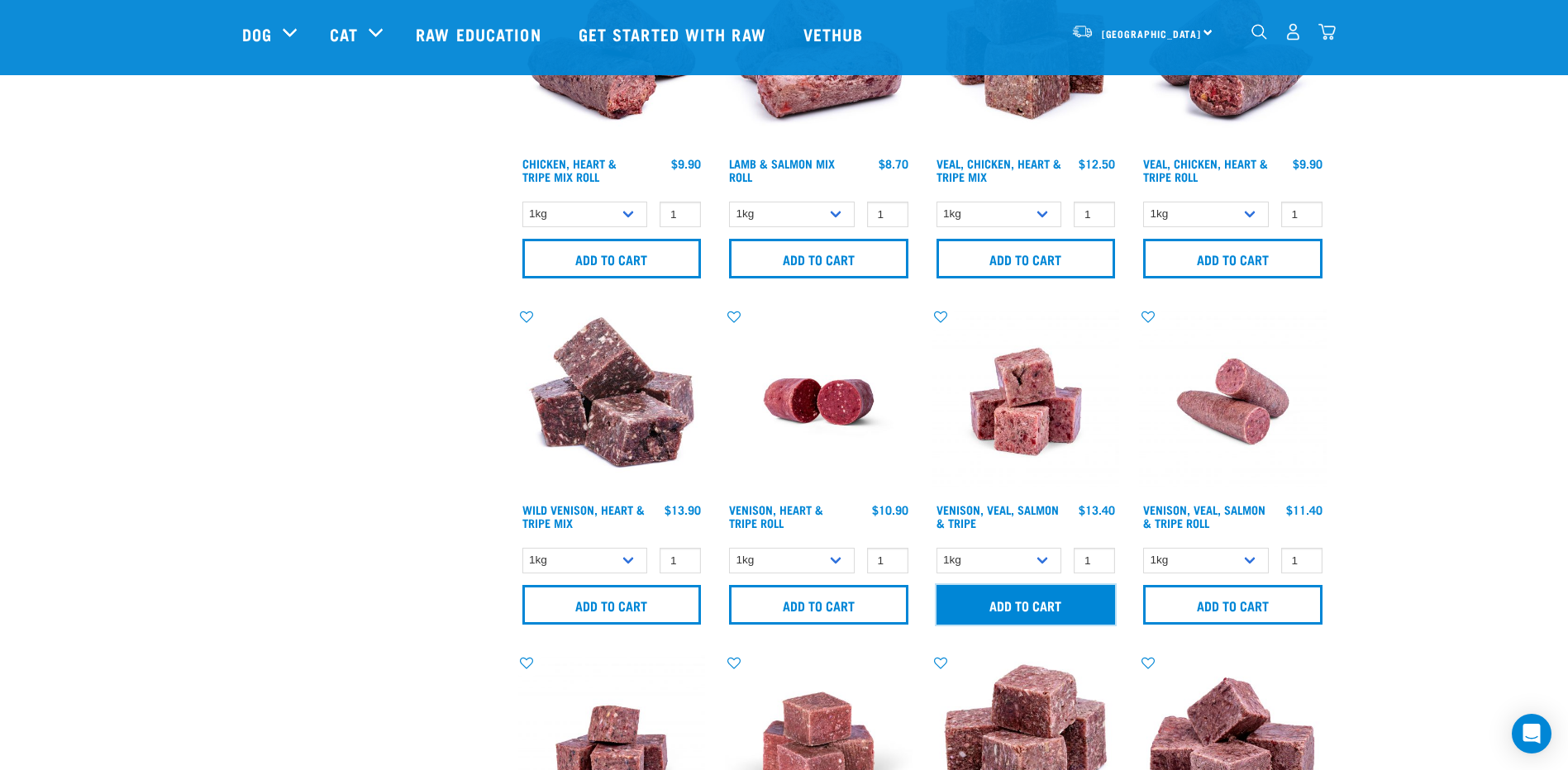
click at [1032, 597] on input "Add to cart" at bounding box center [1026, 605] width 179 height 40
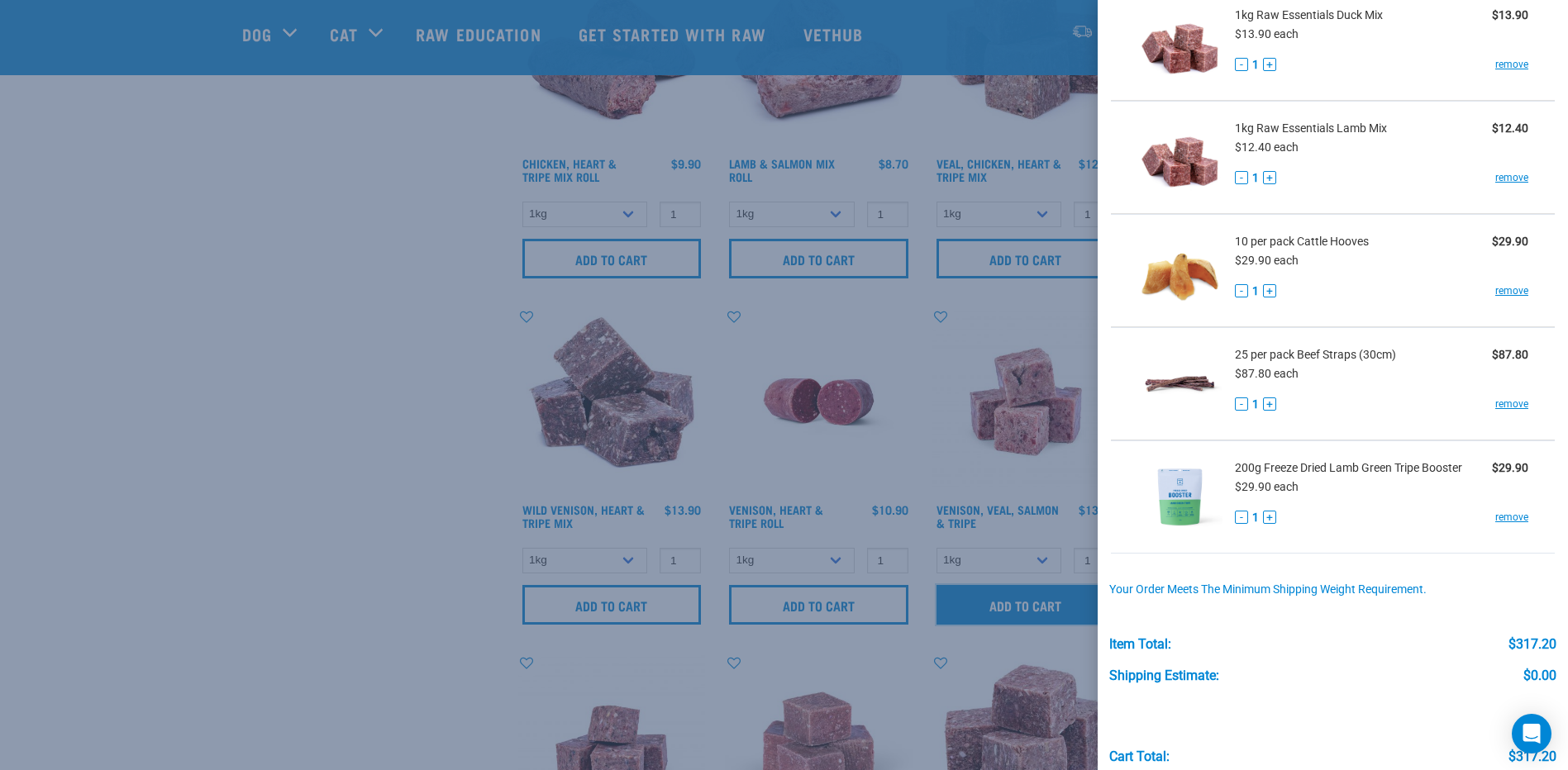
scroll to position [0, 0]
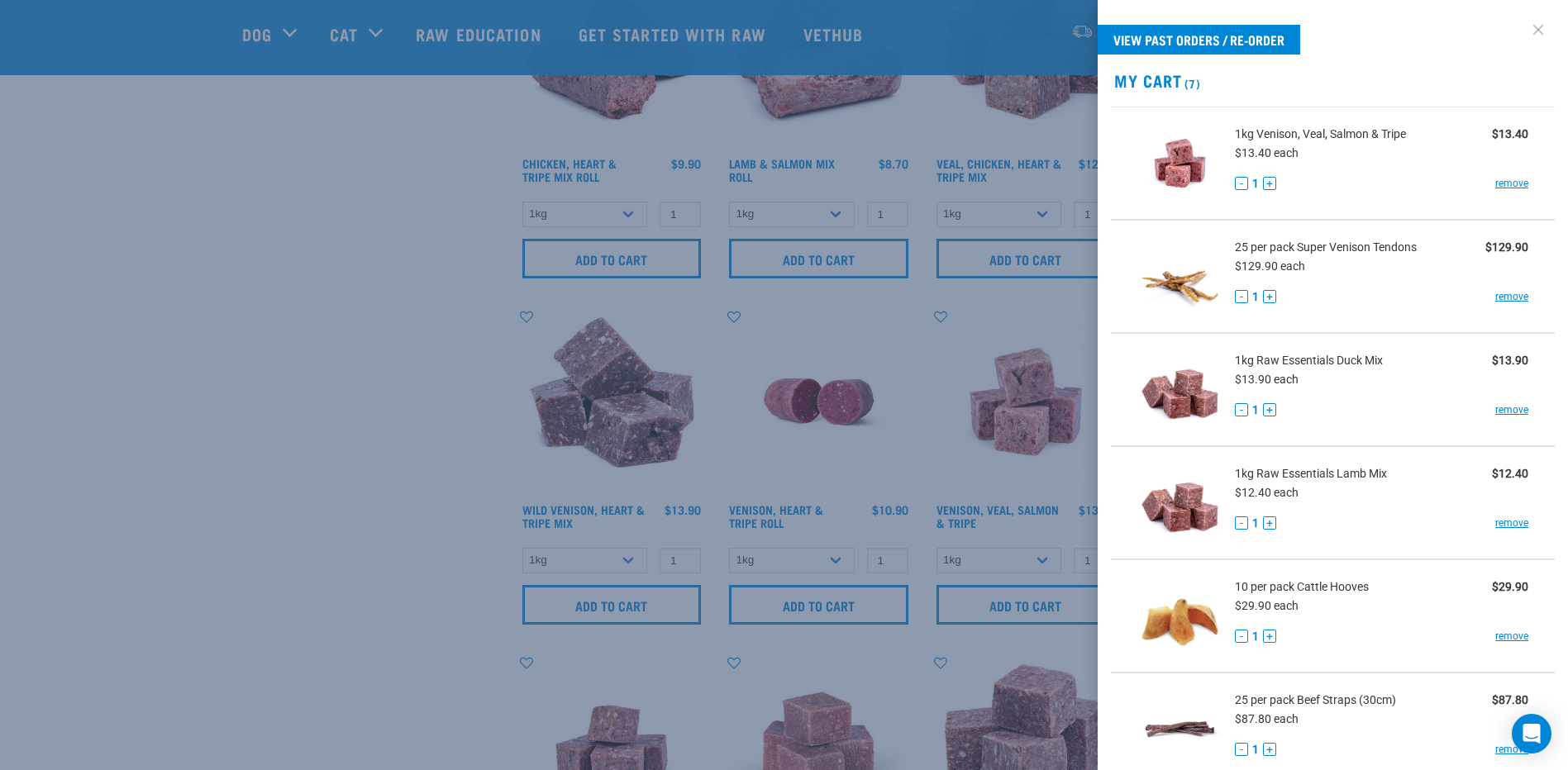
click at [1530, 24] on link at bounding box center [1538, 29] width 26 height 26
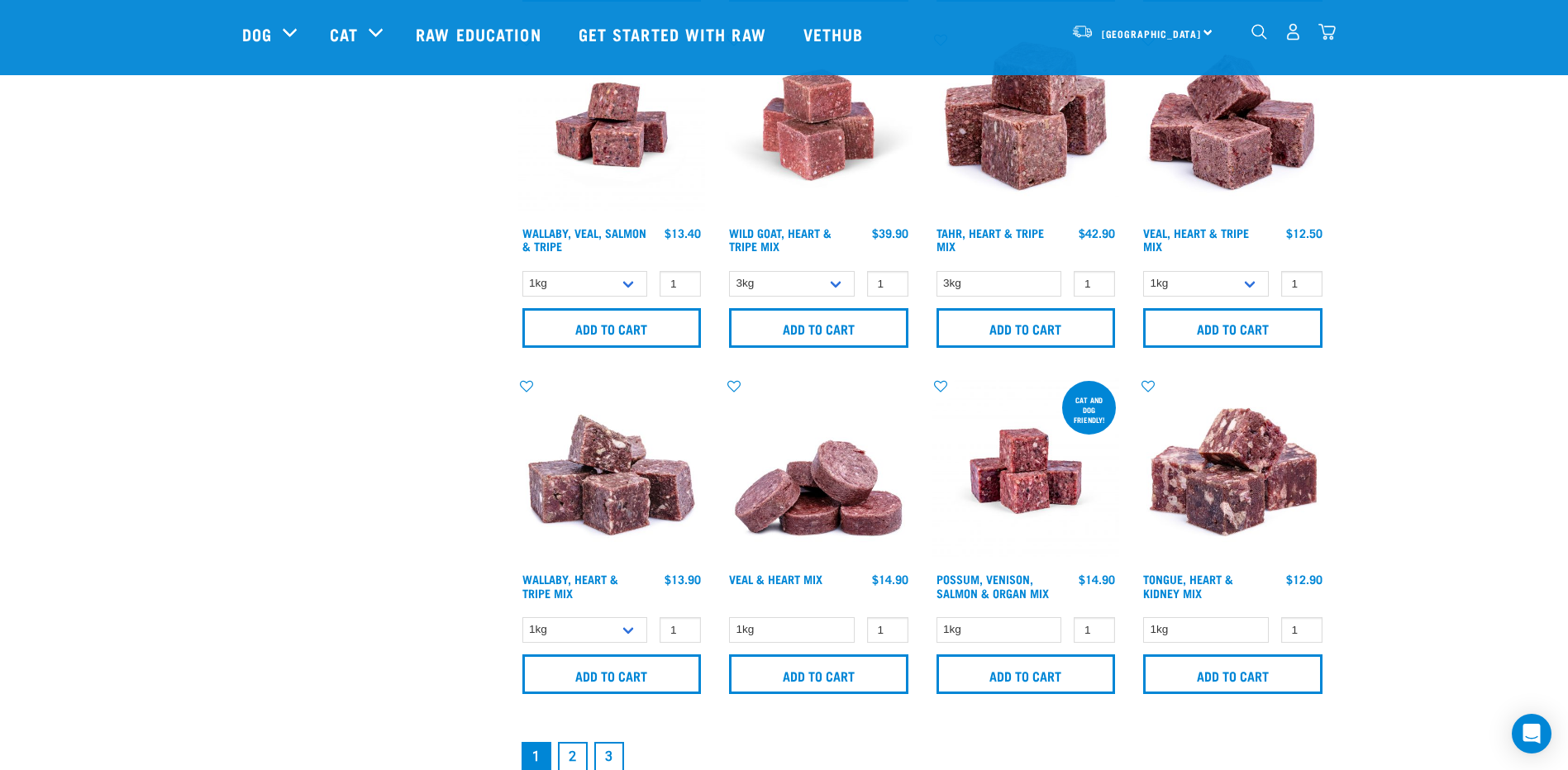
scroll to position [2088, 0]
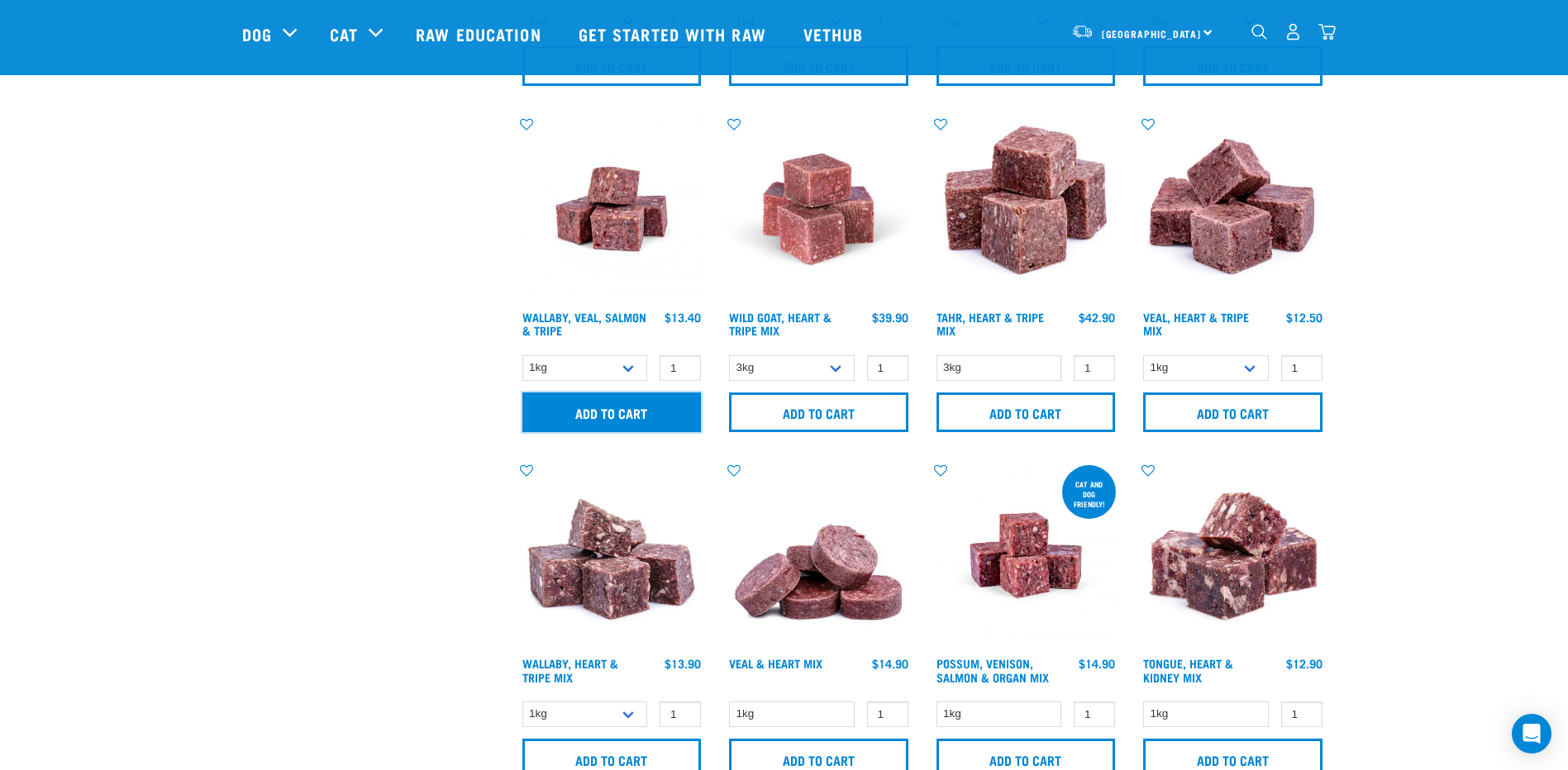
click at [624, 418] on input "Add to cart" at bounding box center [613, 412] width 179 height 40
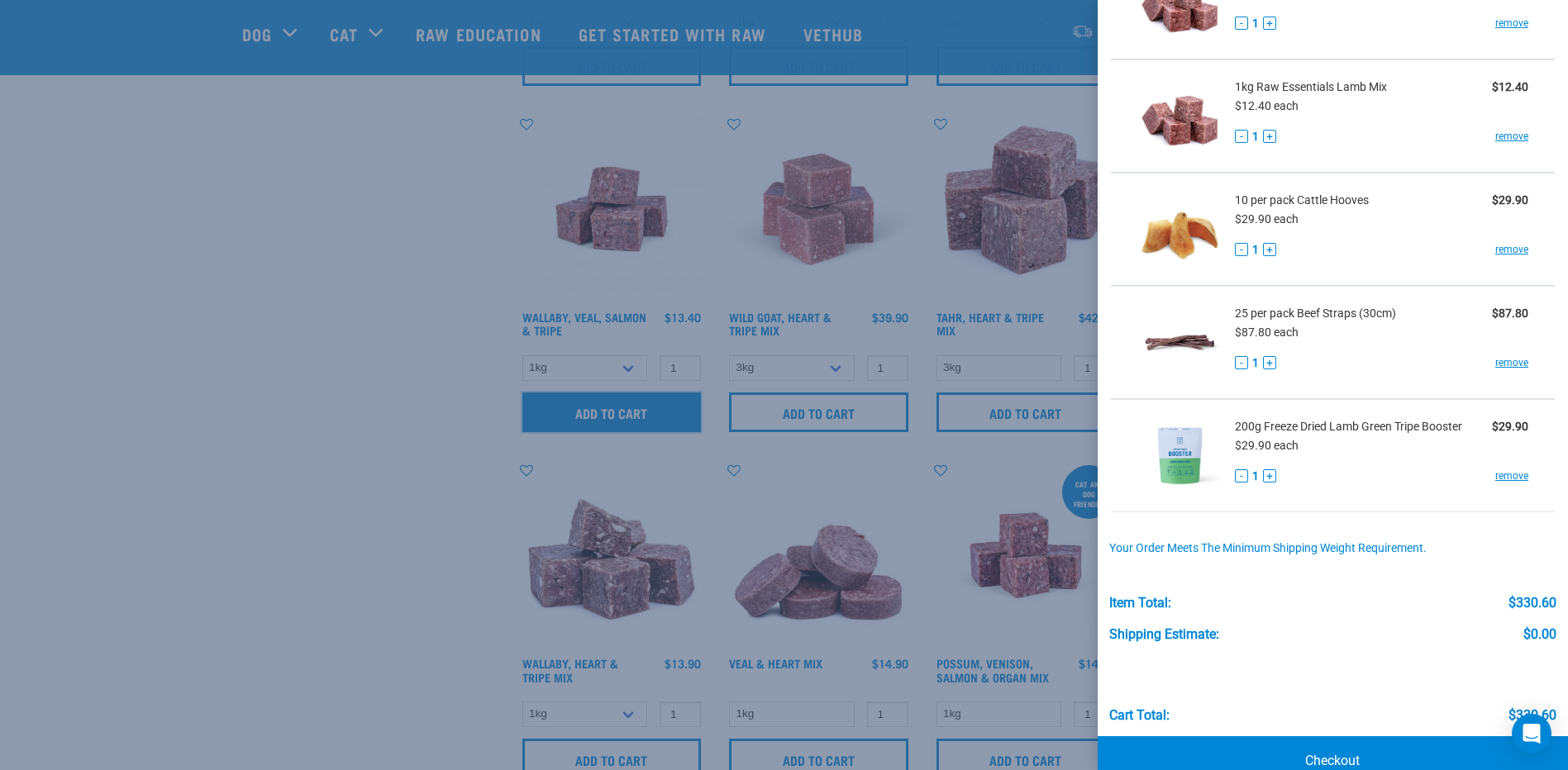
scroll to position [536, 0]
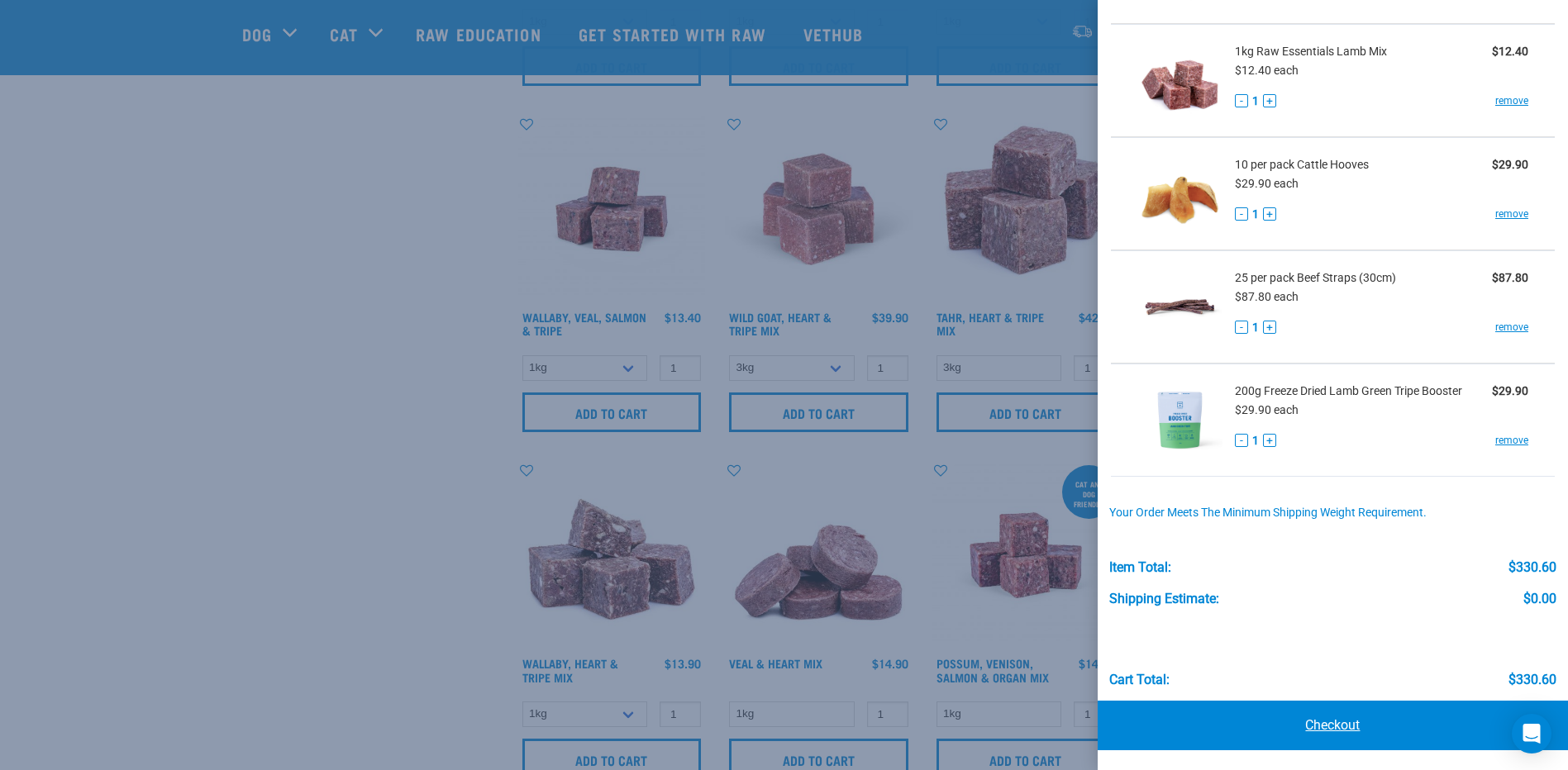
click at [1316, 716] on link "Checkout" at bounding box center [1333, 726] width 470 height 49
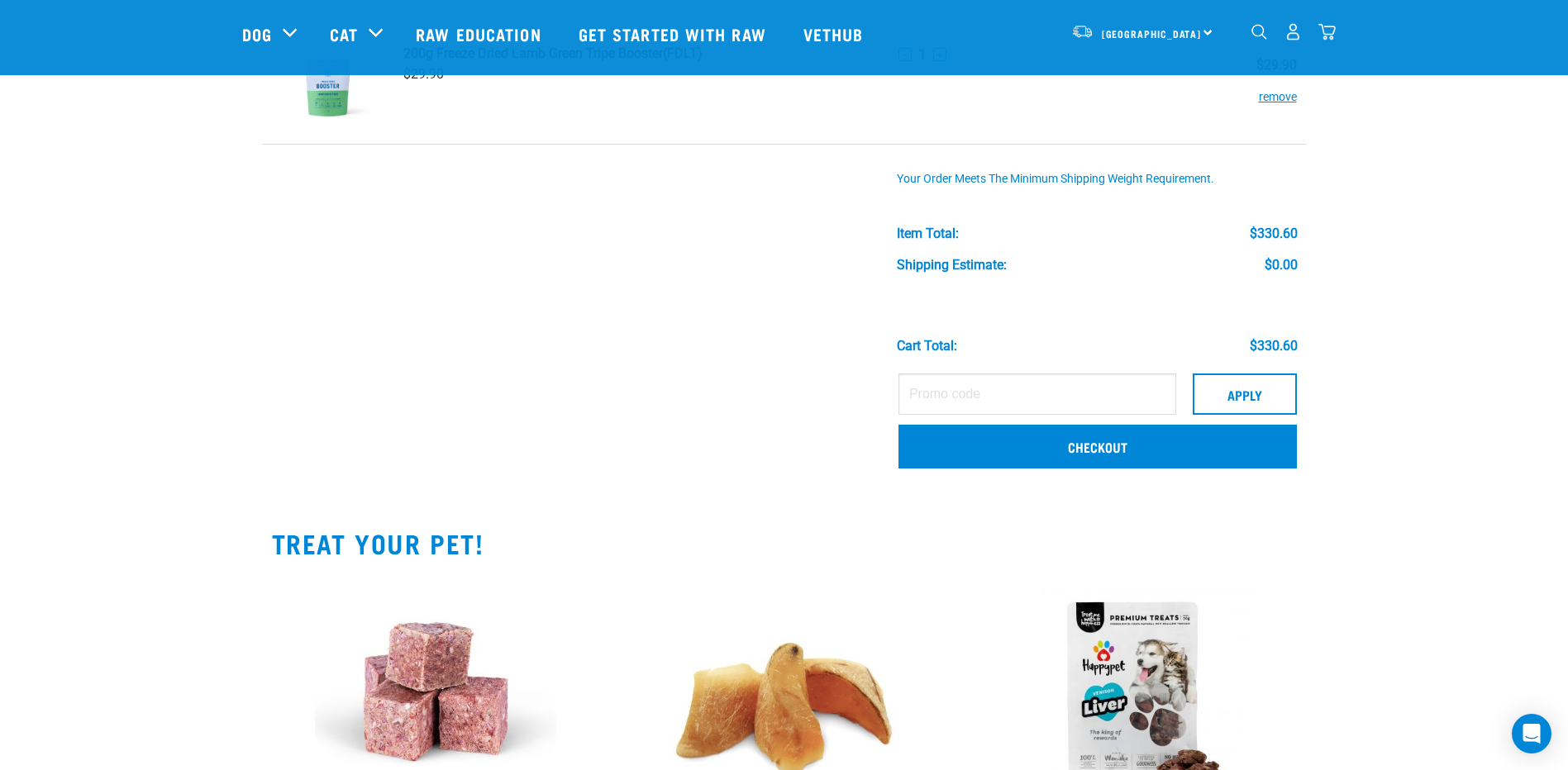
scroll to position [906, 0]
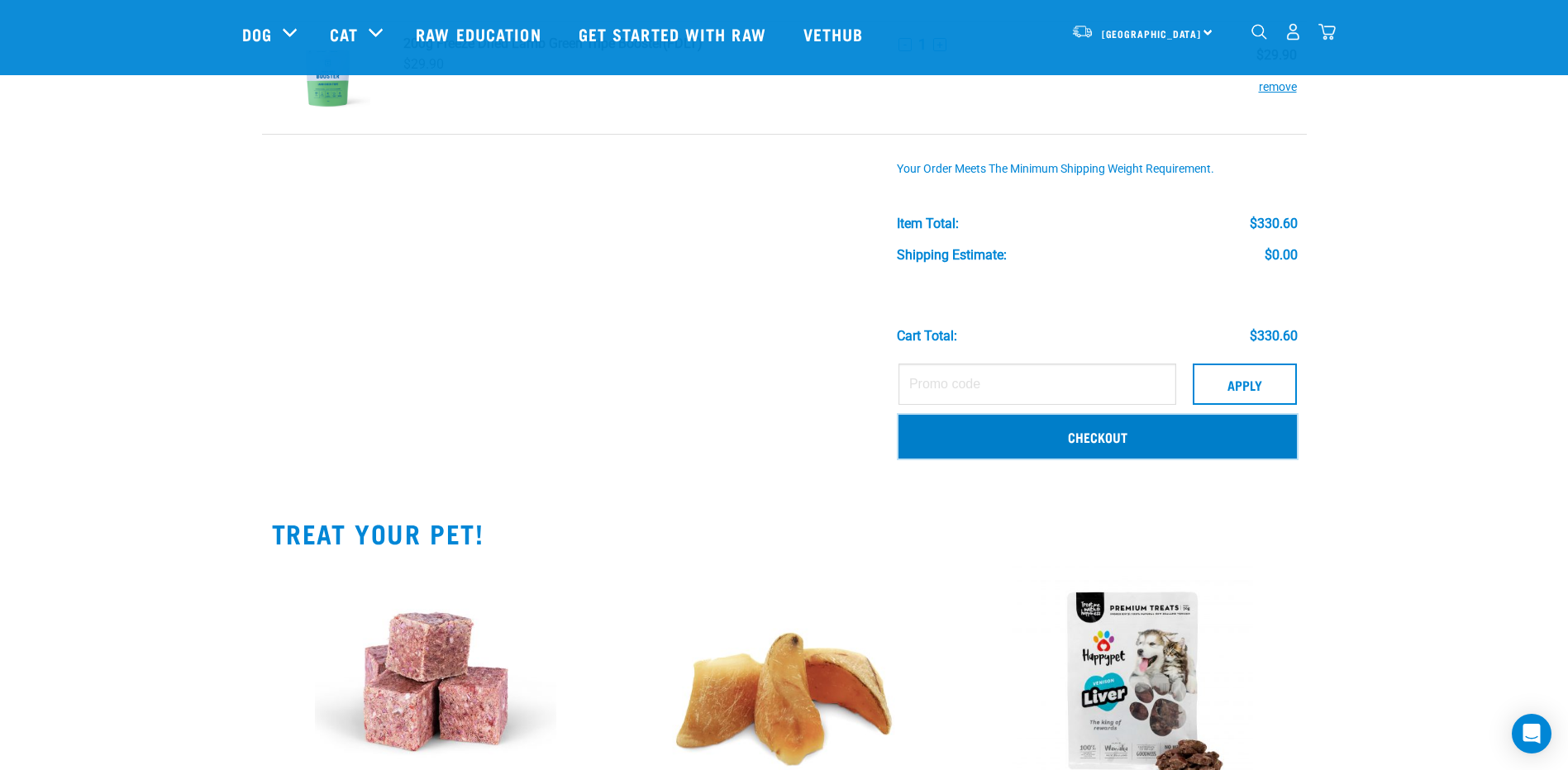
click at [1106, 440] on link "Checkout" at bounding box center [1097, 437] width 398 height 43
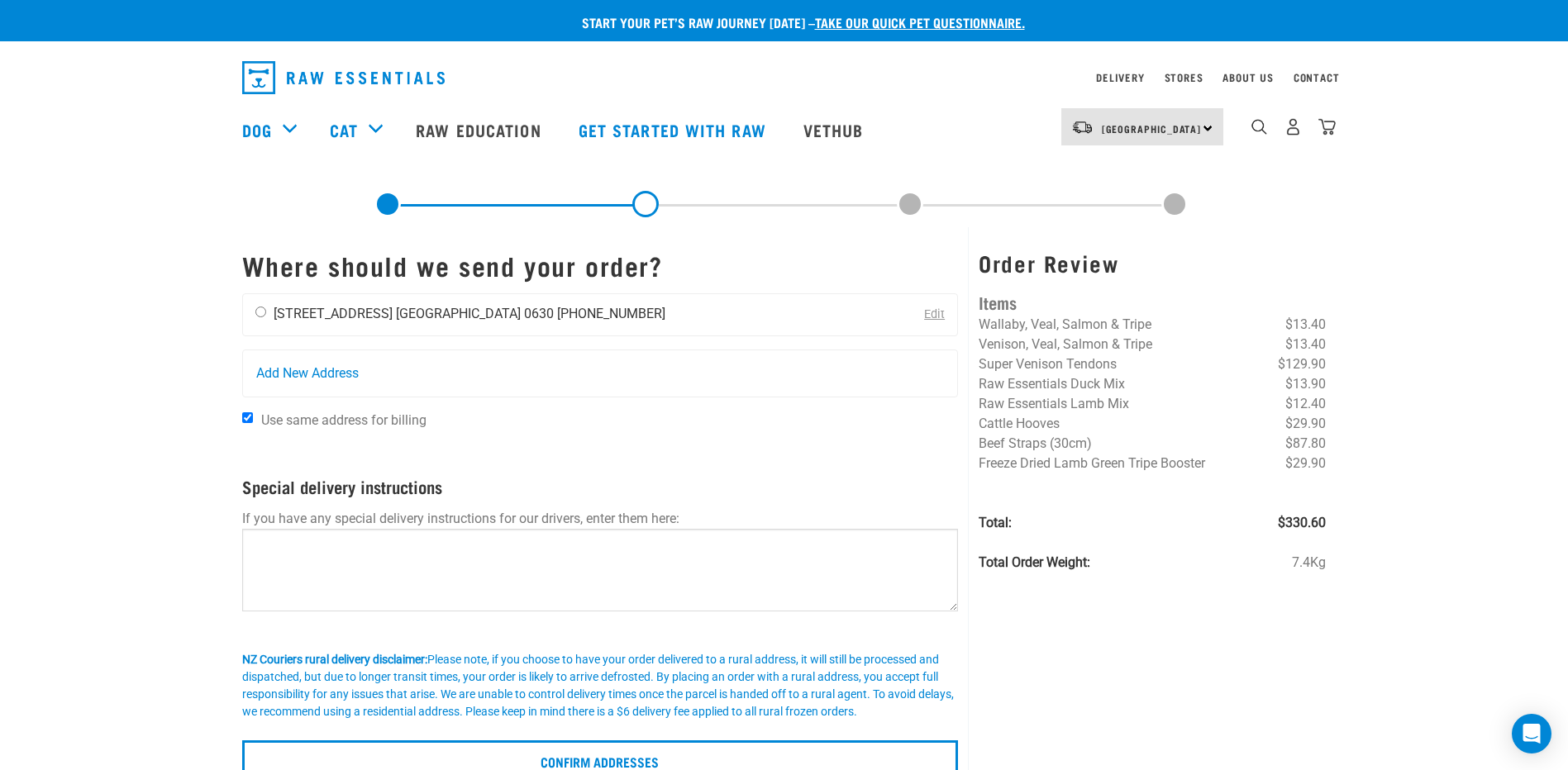
click at [264, 310] on input "radio" at bounding box center [260, 312] width 11 height 11
radio input "true"
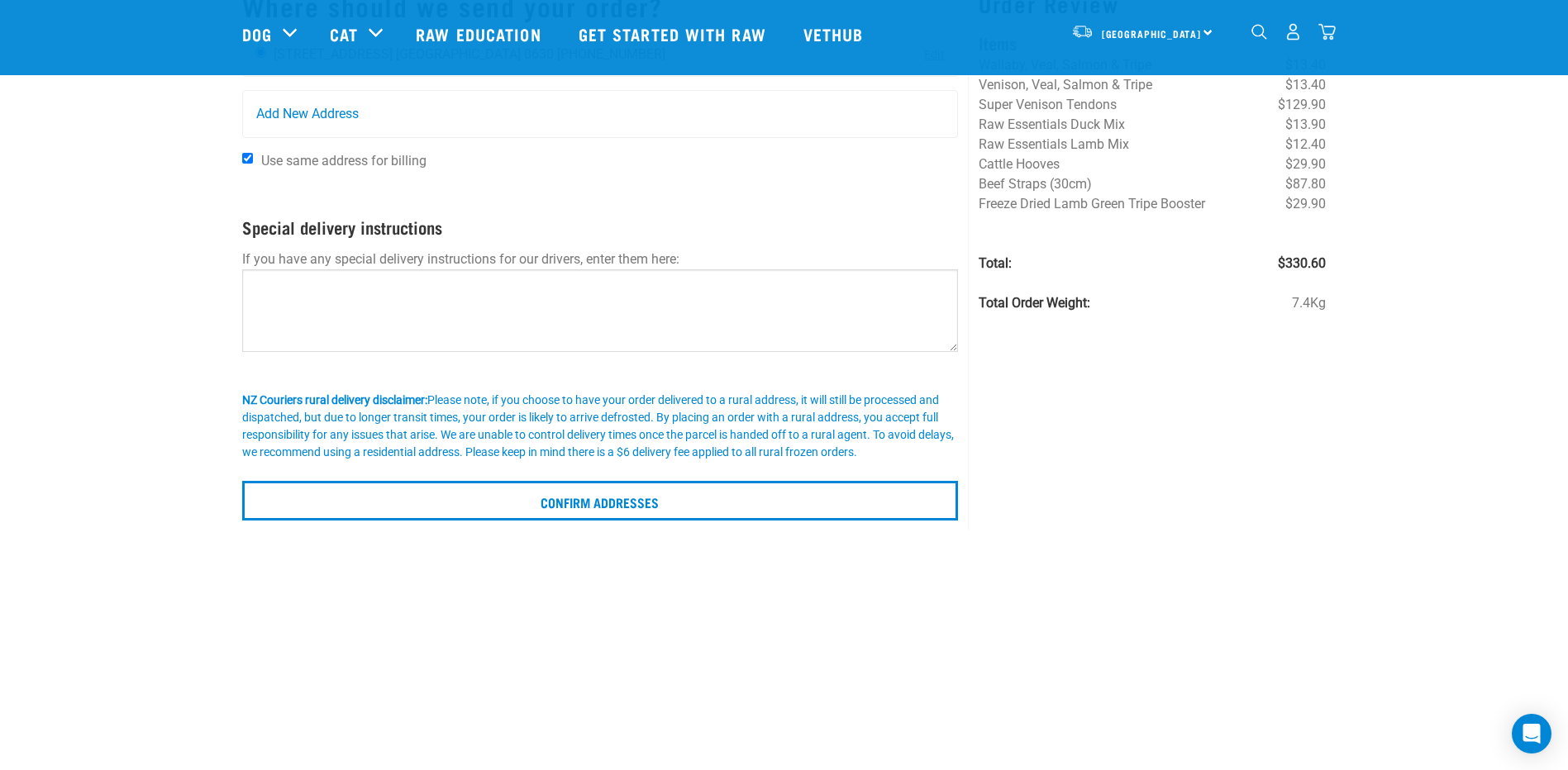
scroll to position [206, 0]
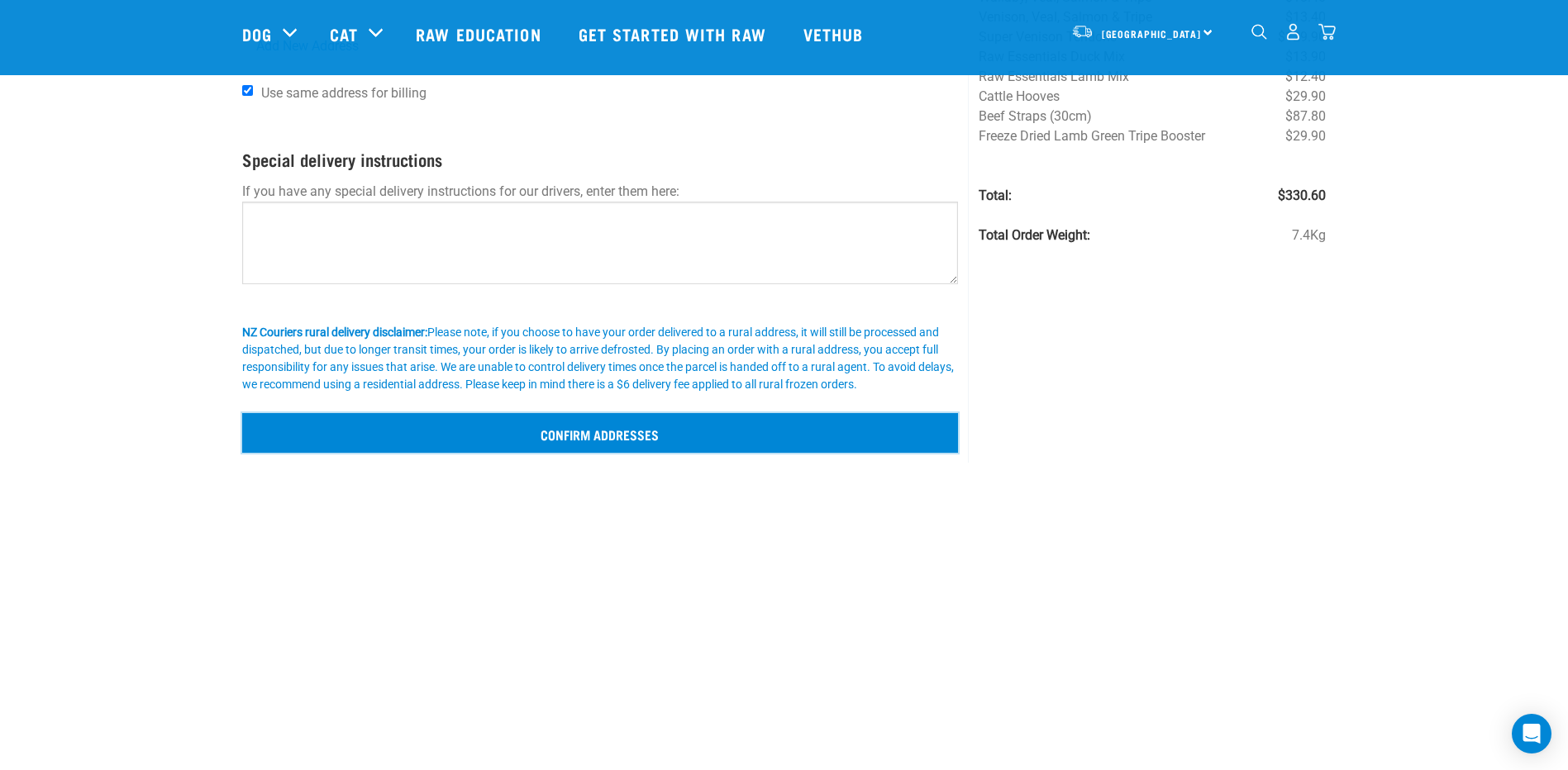
click at [577, 431] on input "Confirm addresses" at bounding box center [601, 433] width 717 height 40
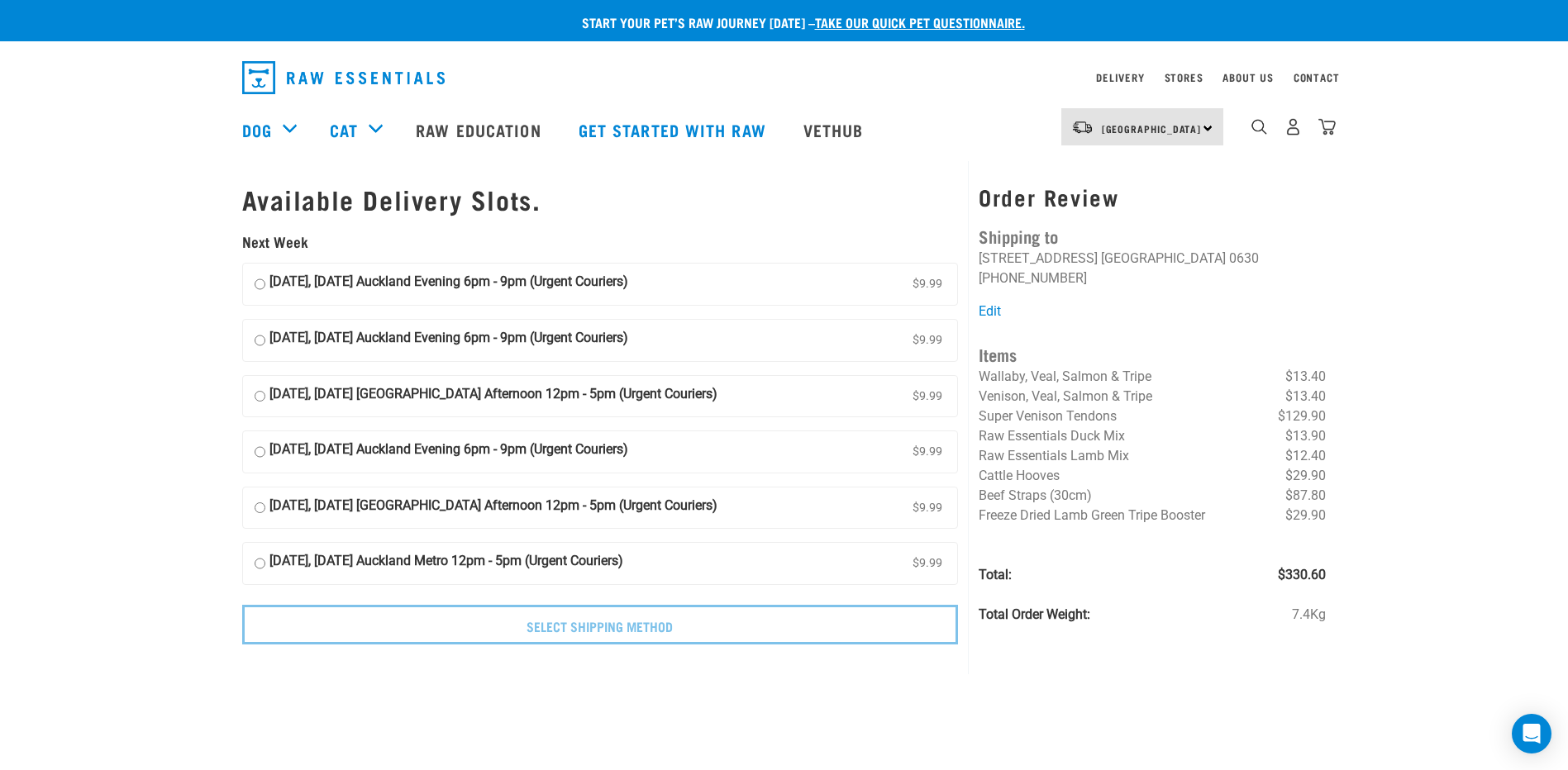
click at [260, 288] on input "[DATE], [DATE] Auckland Evening 6pm - 9pm (Urgent Couriers) $9.99" at bounding box center [260, 284] width 11 height 25
radio input "true"
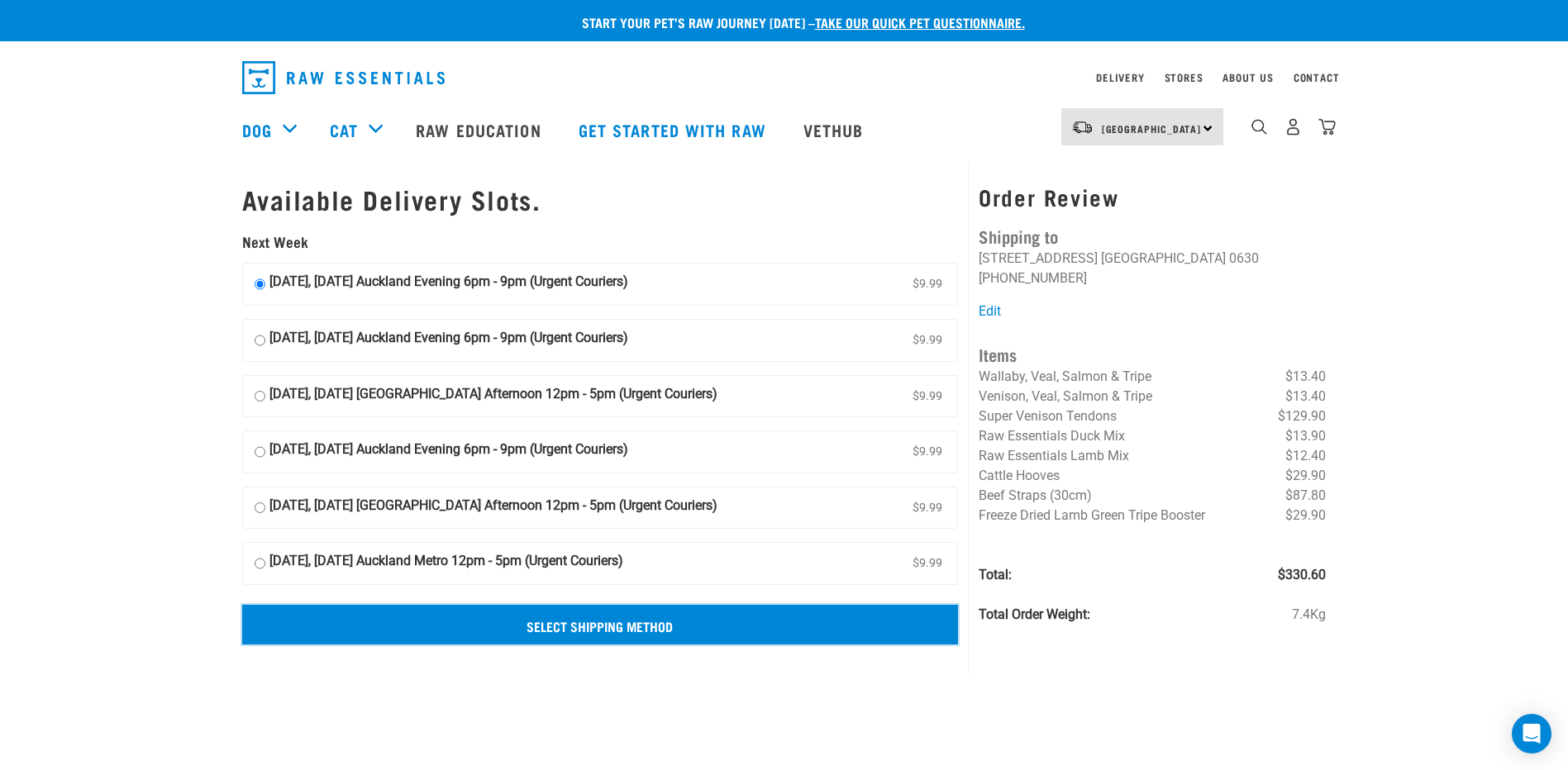
click at [670, 625] on input "Select Shipping Method" at bounding box center [601, 624] width 717 height 40
click at [685, 629] on input "Select Shipping Method" at bounding box center [601, 624] width 717 height 40
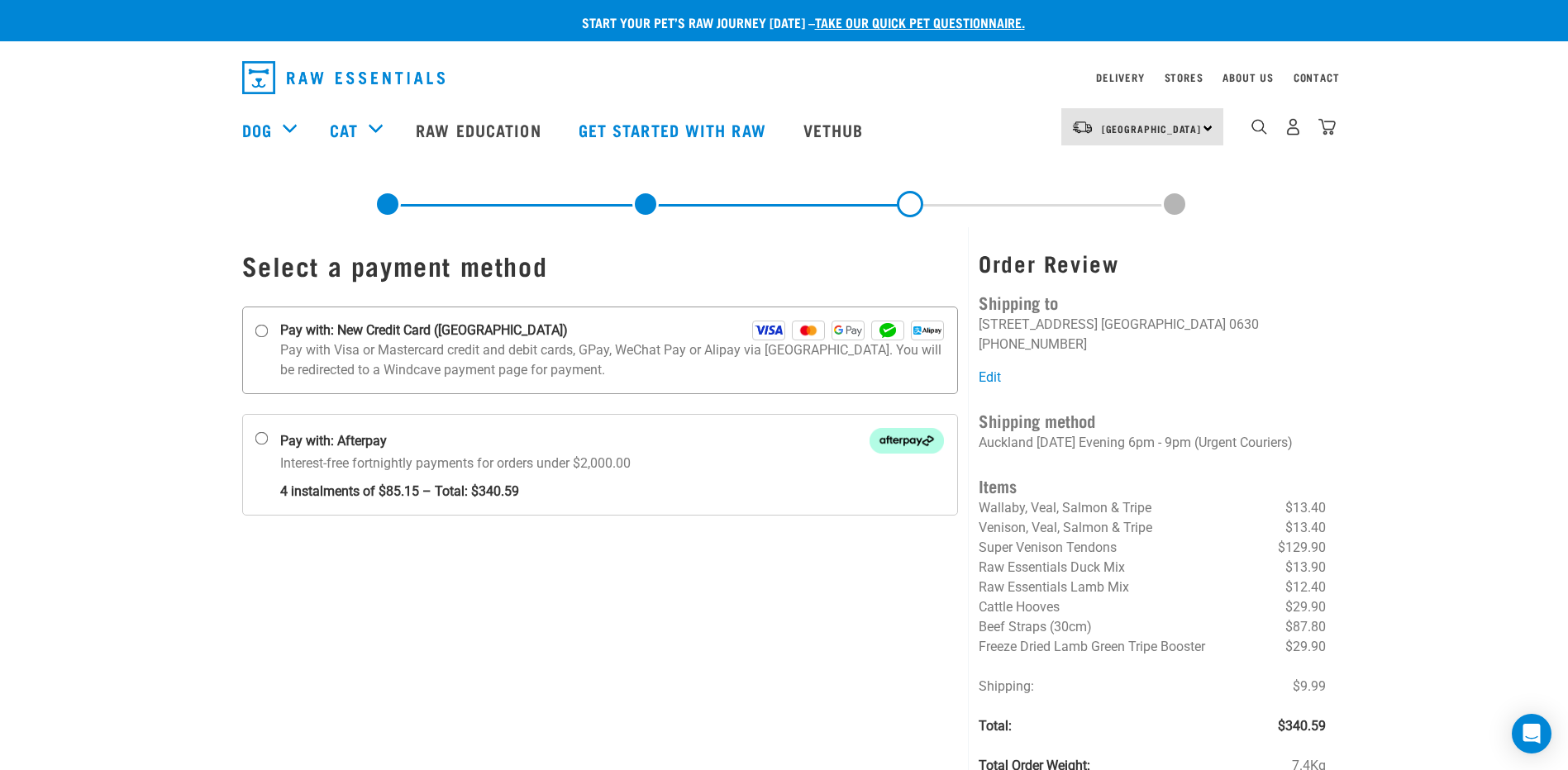
click at [263, 330] on input "Pay with: New Credit Card ([GEOGRAPHIC_DATA])" at bounding box center [262, 332] width 14 height 14
radio input "true"
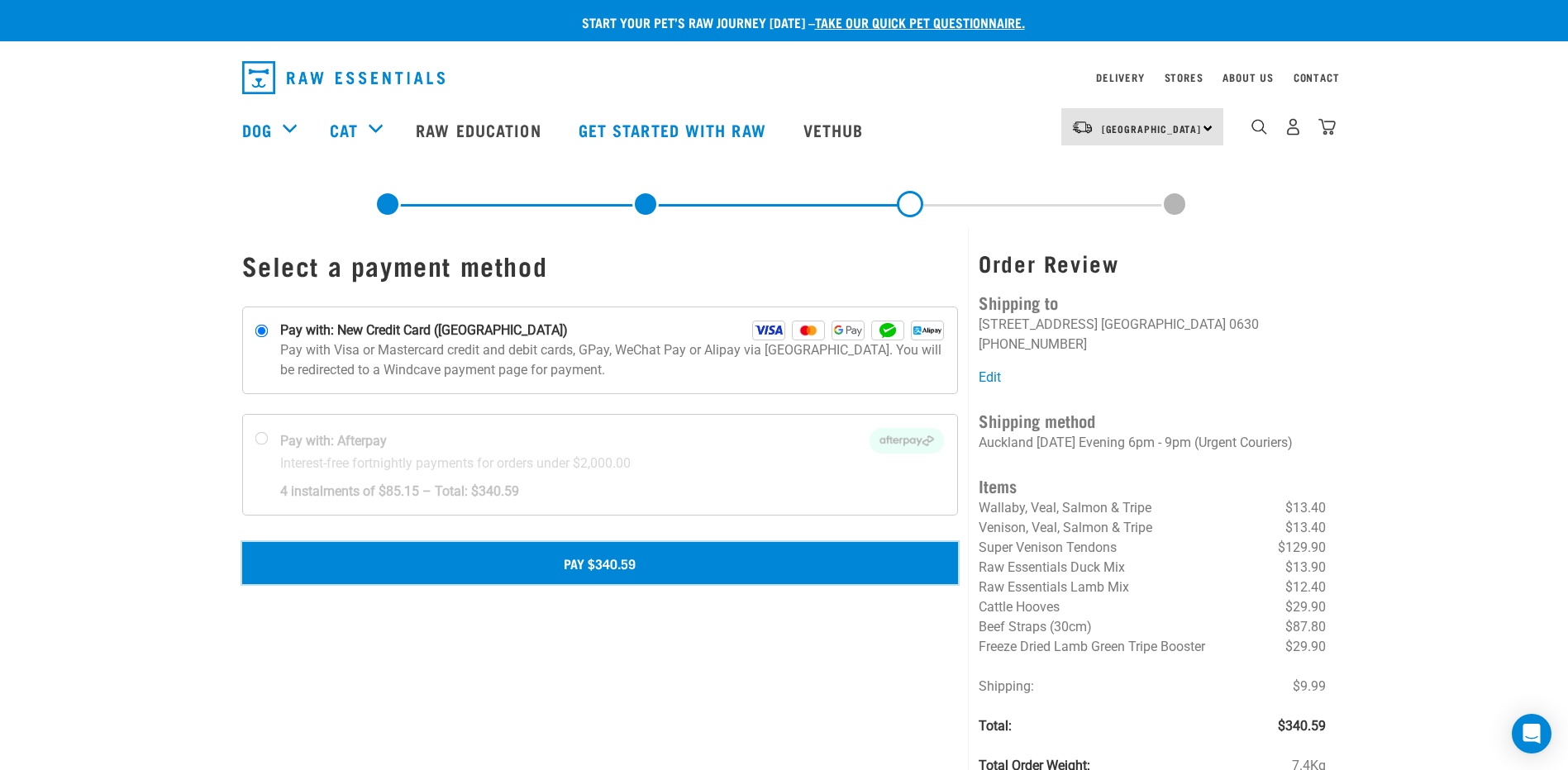
click at [616, 559] on button "Pay $340.59" at bounding box center [601, 563] width 717 height 41
